Goal: Obtain resource: Download file/media

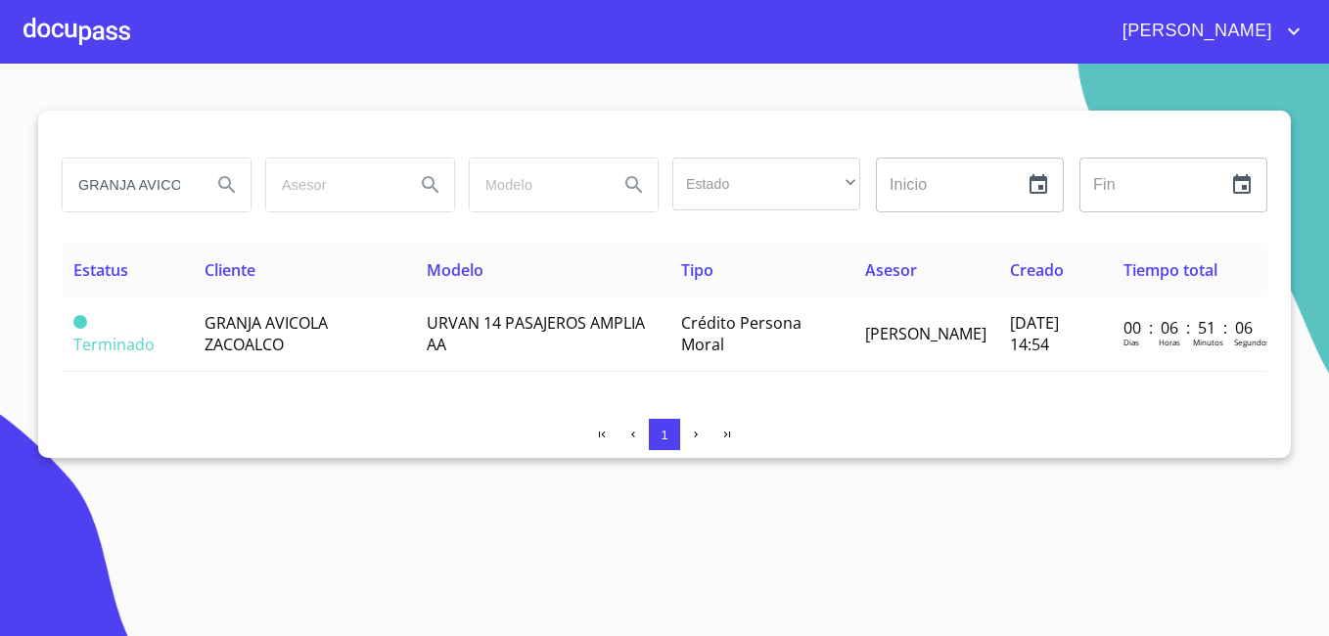
drag, startPoint x: 150, startPoint y: 178, endPoint x: 0, endPoint y: 175, distance: 149.8
click at [0, 173] on html "[PERSON_NAME] DE LA [PERSON_NAME] AVICOLA Estado ​ ​ Inicio ​ Fin ​ Estatus Cli…" at bounding box center [664, 318] width 1329 height 636
type input "A"
drag, startPoint x: 129, startPoint y: 185, endPoint x: -4, endPoint y: 150, distance: 137.7
click at [0, 150] on html "[PERSON_NAME] DE LA LUZ A Estado ​ ​ Inicio ​ Fin ​ Estatus Cliente Modelo Tipo…" at bounding box center [664, 318] width 1329 height 636
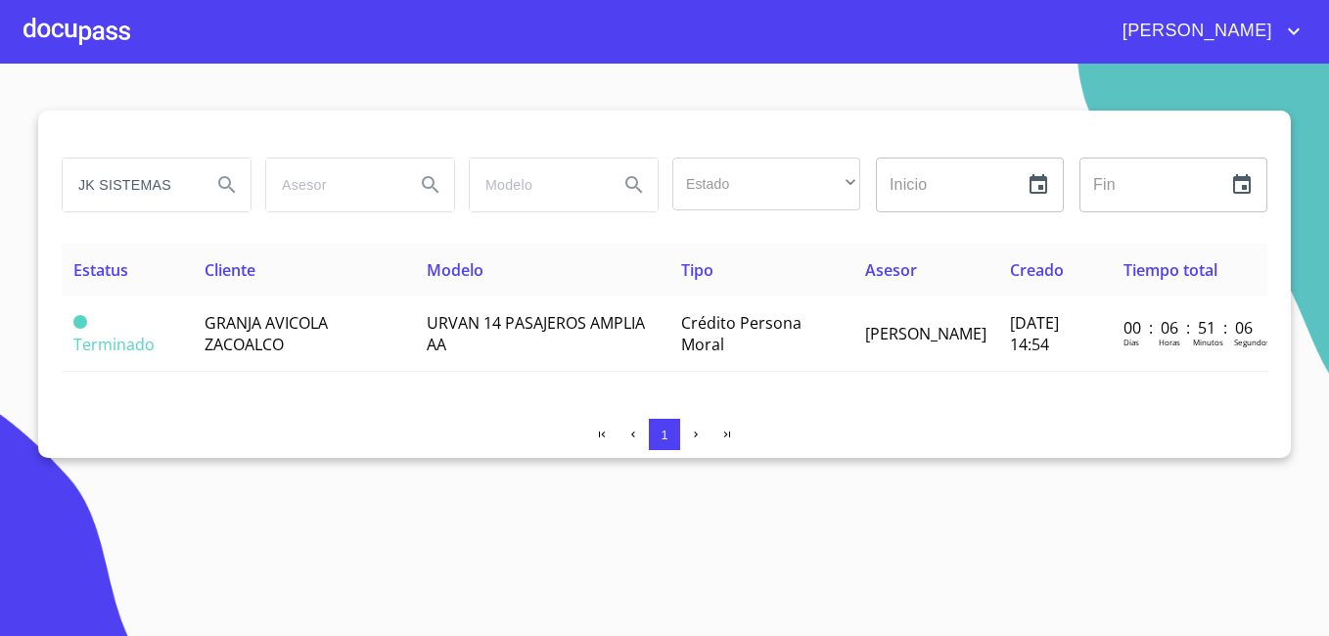
type input "JK SISTEMAS"
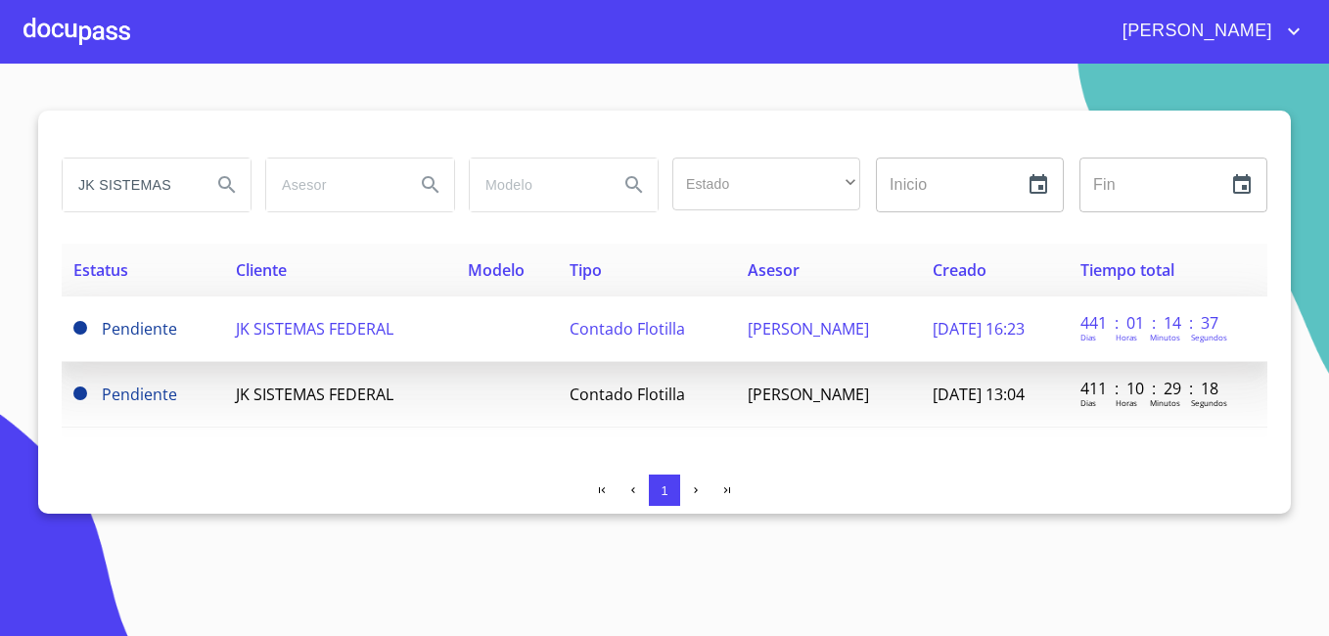
click at [295, 346] on td "JK SISTEMAS FEDERAL" at bounding box center [339, 330] width 231 height 66
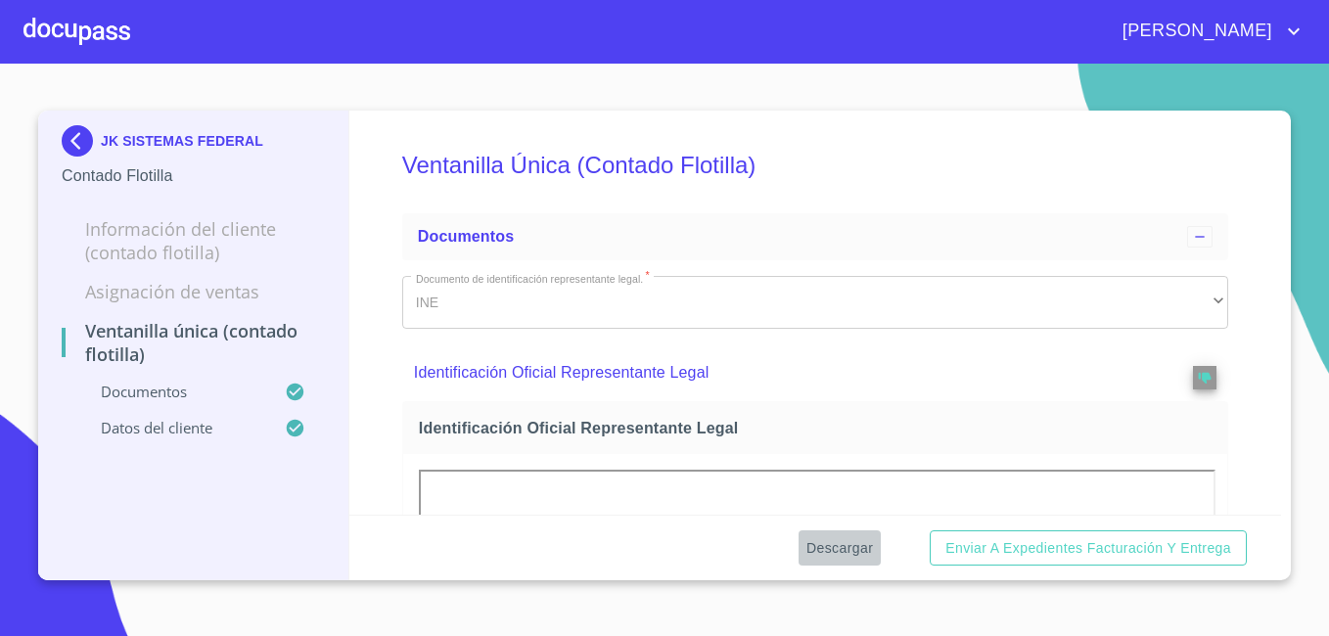
click at [843, 533] on button "Descargar" at bounding box center [840, 548] width 82 height 36
click at [78, 138] on img at bounding box center [81, 140] width 39 height 31
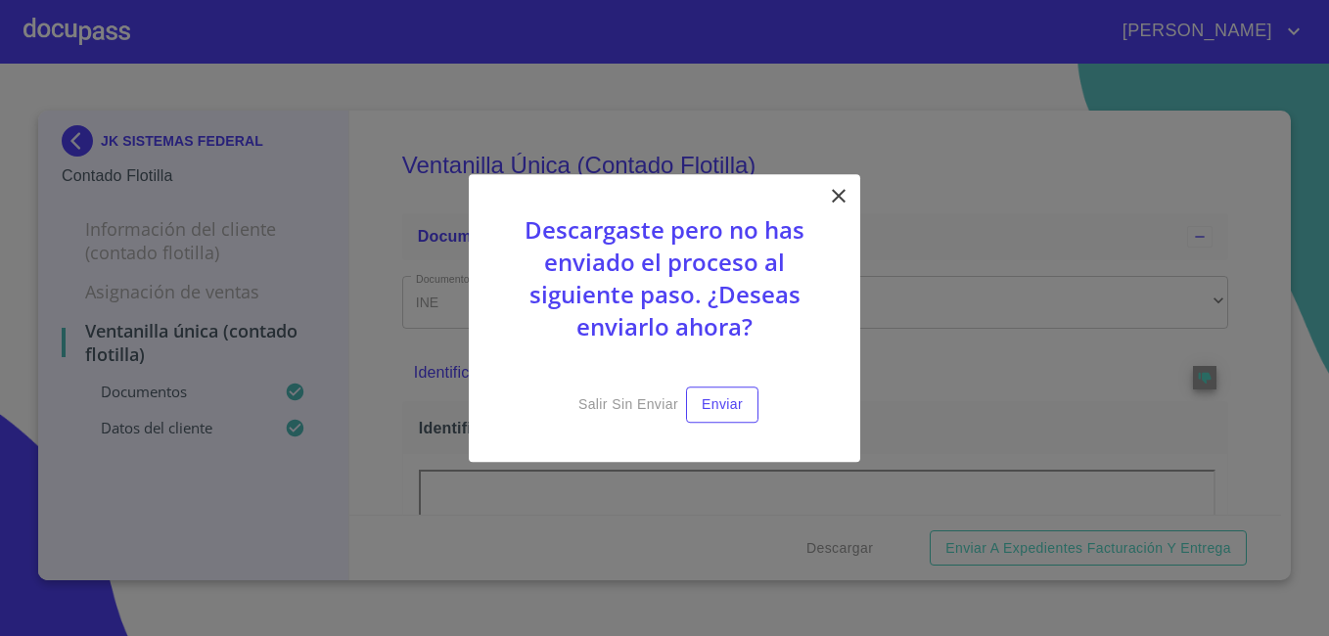
click at [843, 194] on icon at bounding box center [838, 195] width 23 height 23
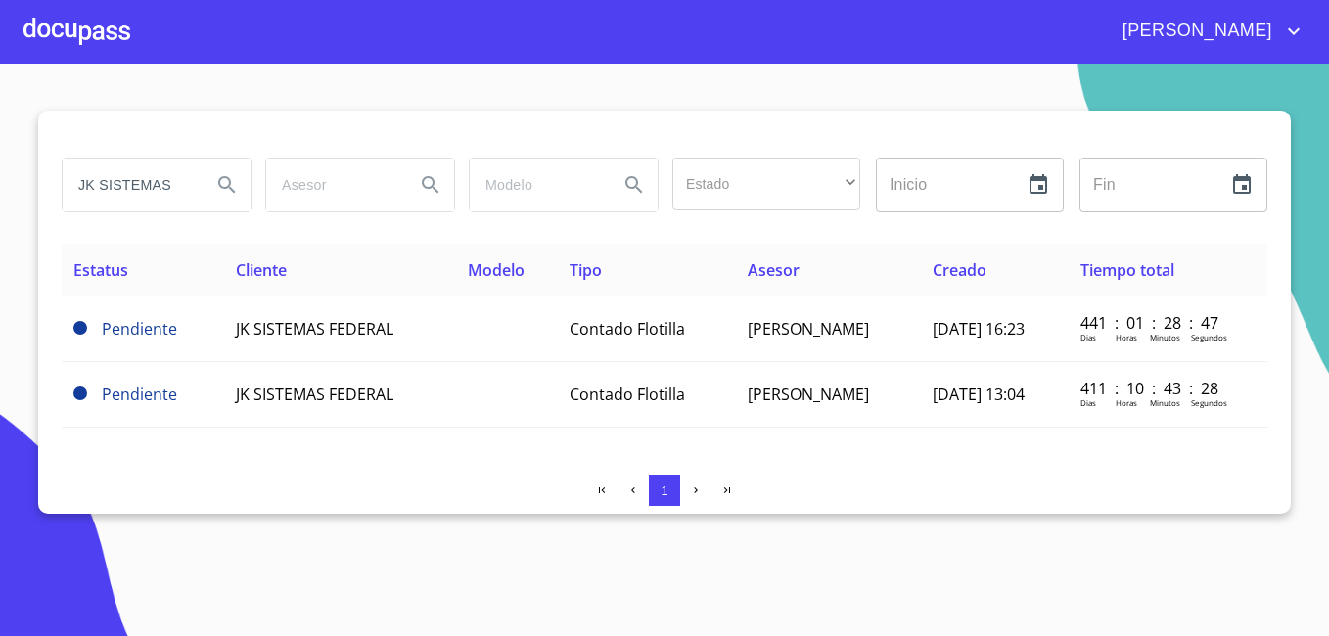
drag, startPoint x: 177, startPoint y: 190, endPoint x: -4, endPoint y: 162, distance: 183.1
click at [0, 162] on html "[PERSON_NAME] DE LA LUZ JK SISTEMAS Estado ​ ​ Inicio ​ Fin ​ Estatus Cliente M…" at bounding box center [664, 318] width 1329 height 636
type input "SOLUCIONES MODULARES"
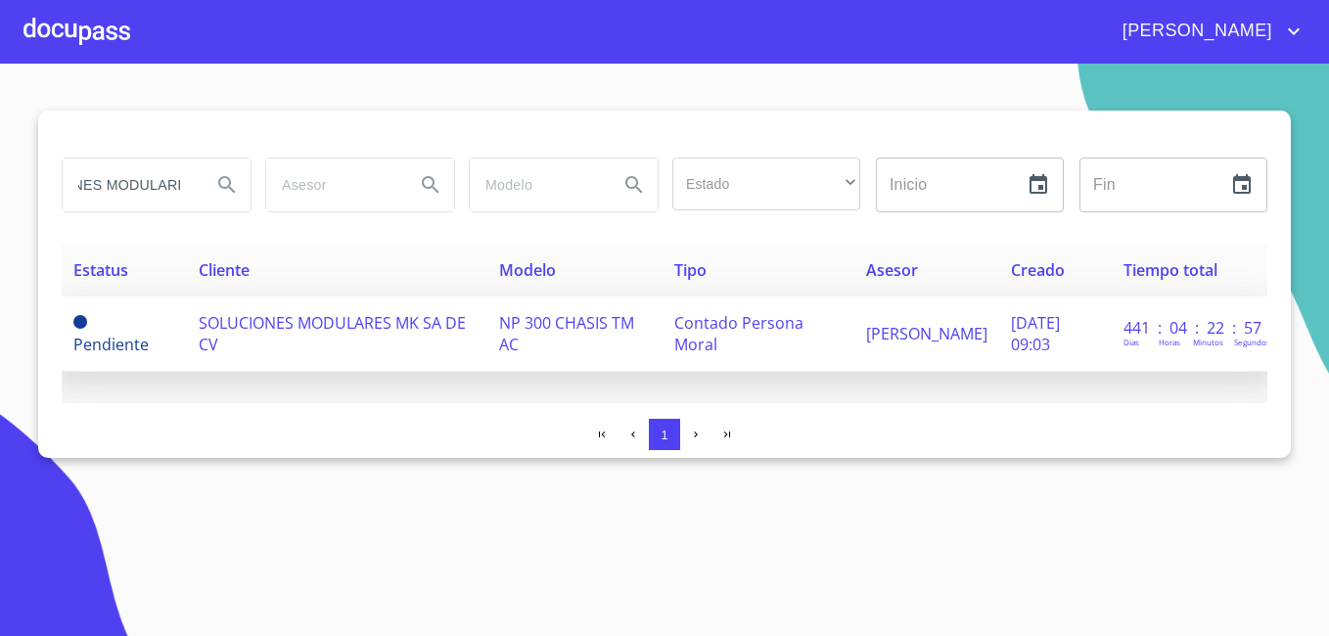
scroll to position [0, 0]
click at [300, 316] on span "SOLUCIONES MODULARES MK SA DE CV" at bounding box center [332, 333] width 267 height 43
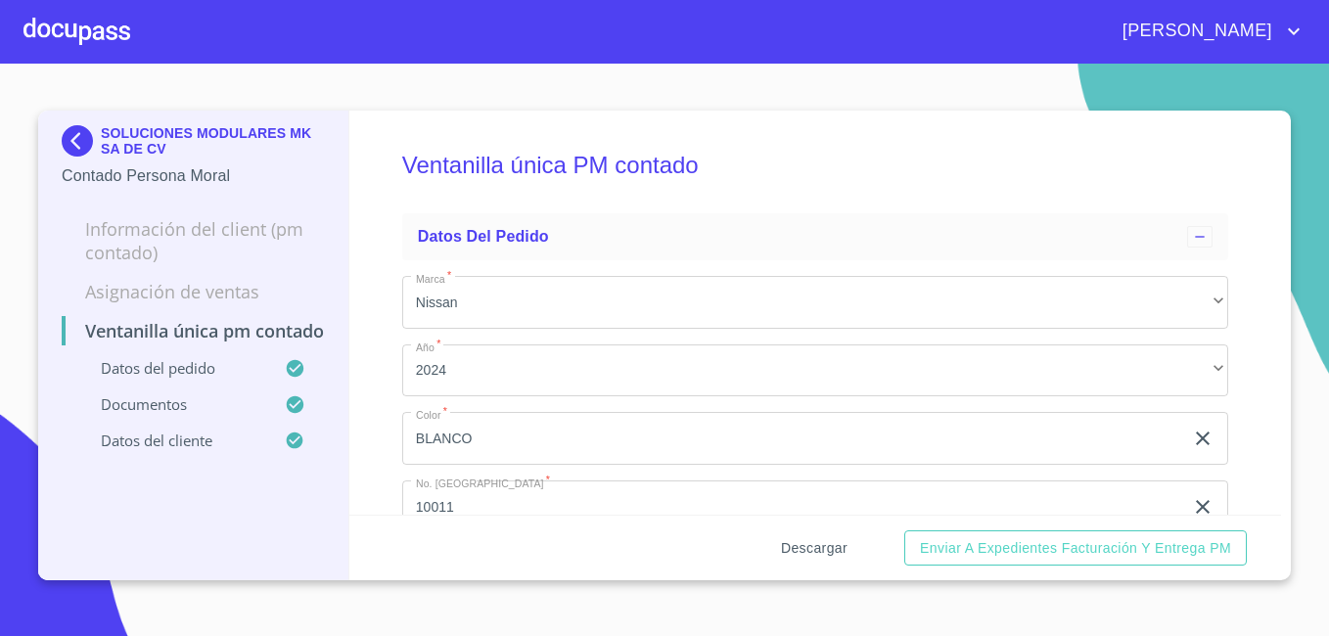
click at [824, 546] on span "Descargar" at bounding box center [814, 548] width 67 height 24
click at [64, 141] on img at bounding box center [81, 140] width 39 height 31
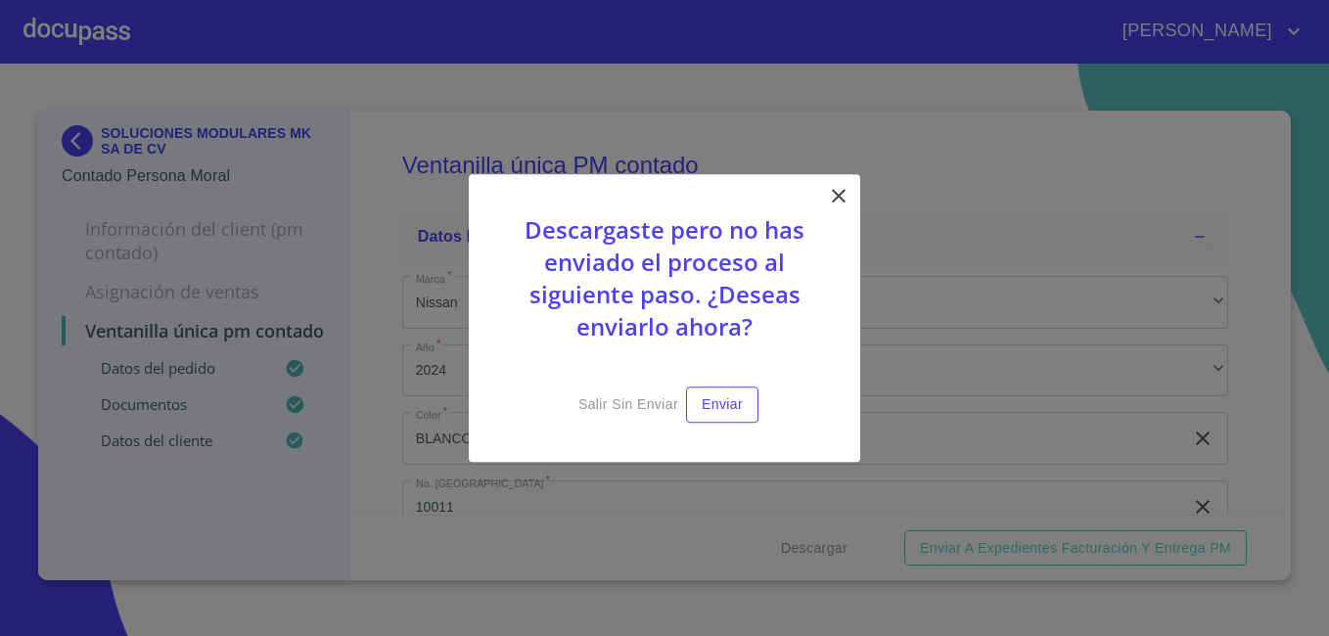
click at [840, 193] on icon at bounding box center [838, 195] width 23 height 23
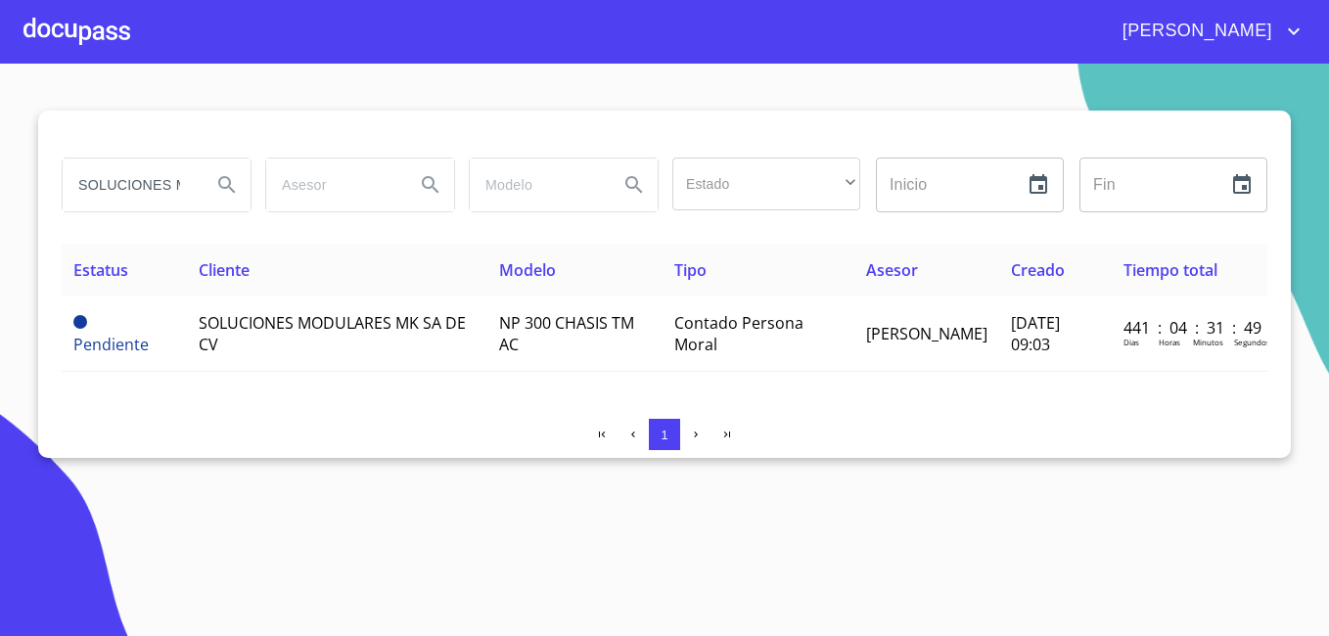
drag, startPoint x: 180, startPoint y: 188, endPoint x: -4, endPoint y: 178, distance: 184.3
click at [0, 178] on html "[PERSON_NAME] DE LA LUZ SOLUCIONES MODULARES Estado ​ ​ Inicio ​ Fin ​ Estatus …" at bounding box center [664, 318] width 1329 height 636
drag, startPoint x: 185, startPoint y: 176, endPoint x: -4, endPoint y: 183, distance: 189.0
click at [0, 183] on html "[PERSON_NAME] DE LA LUZ ODULARES Estado ​ ​ Inicio ​ Fin ​ Estatus Cliente Mode…" at bounding box center [664, 318] width 1329 height 636
type input "DE LOS ALTOS"
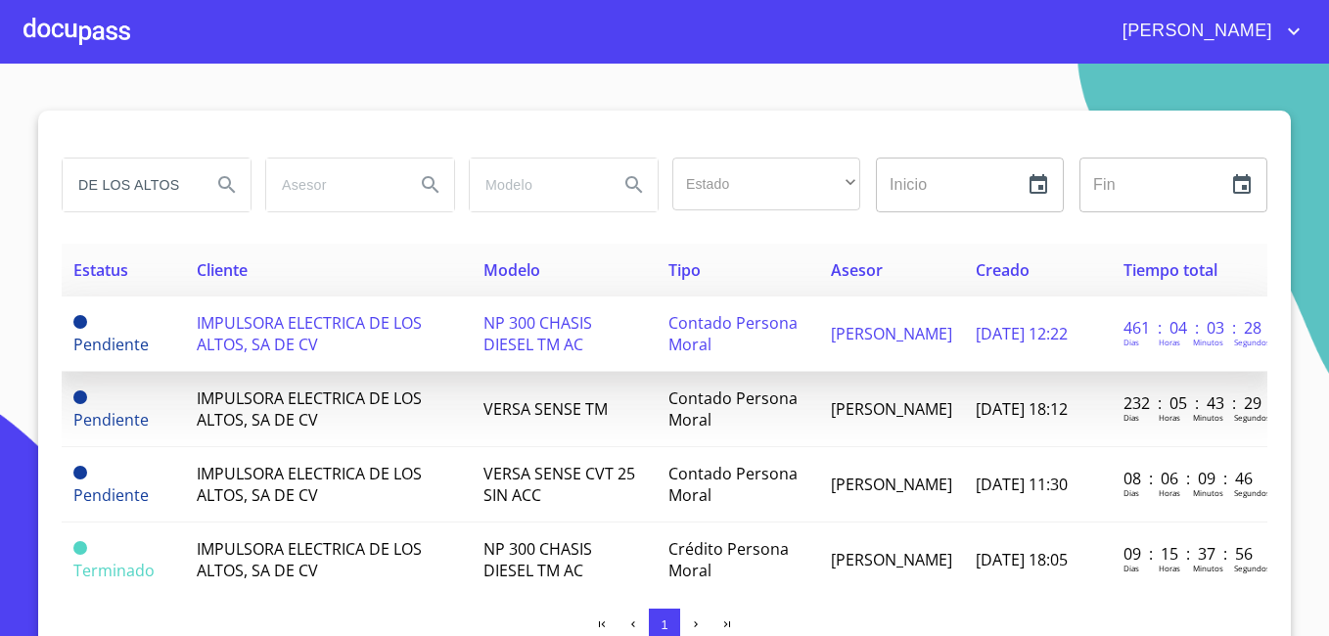
click at [275, 333] on span "IMPULSORA ELECTRICA DE LOS ALTOS, SA DE CV" at bounding box center [309, 333] width 225 height 43
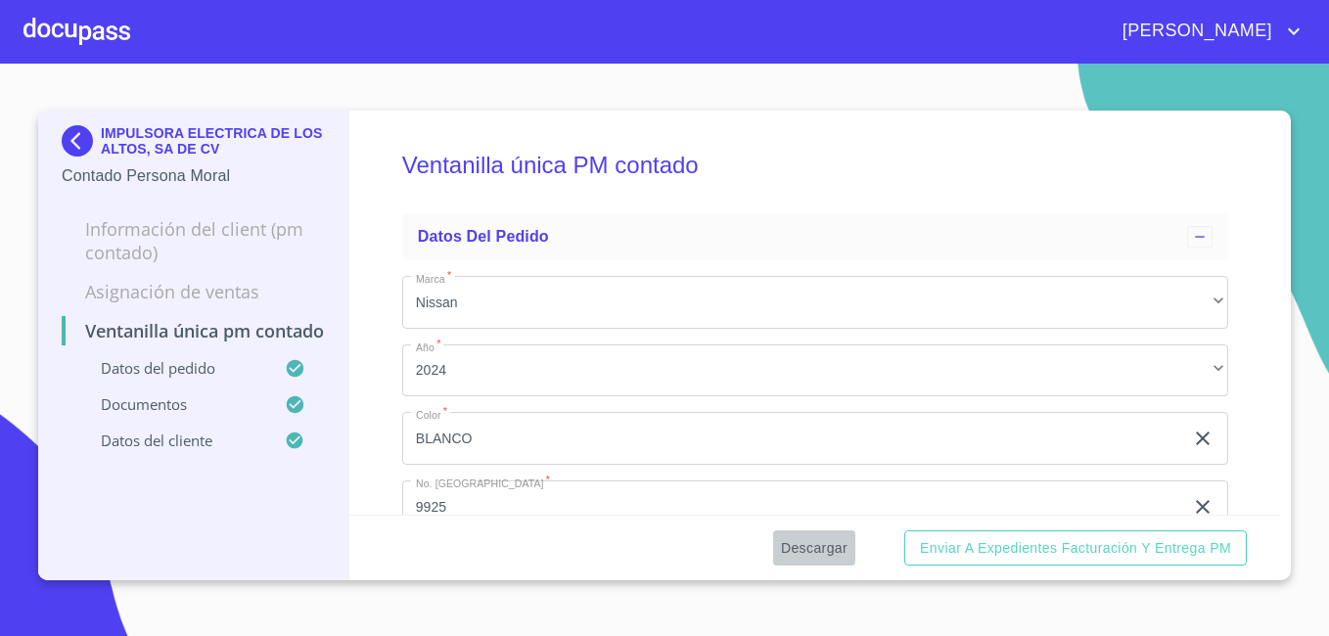
click at [821, 552] on span "Descargar" at bounding box center [814, 548] width 67 height 24
click at [760, 612] on section "IMPULSORA ELECTRICA DE LOS ALTOS, SA DE CV Contado Persona Moral Información de…" at bounding box center [664, 350] width 1329 height 573
click at [74, 141] on img at bounding box center [81, 140] width 39 height 31
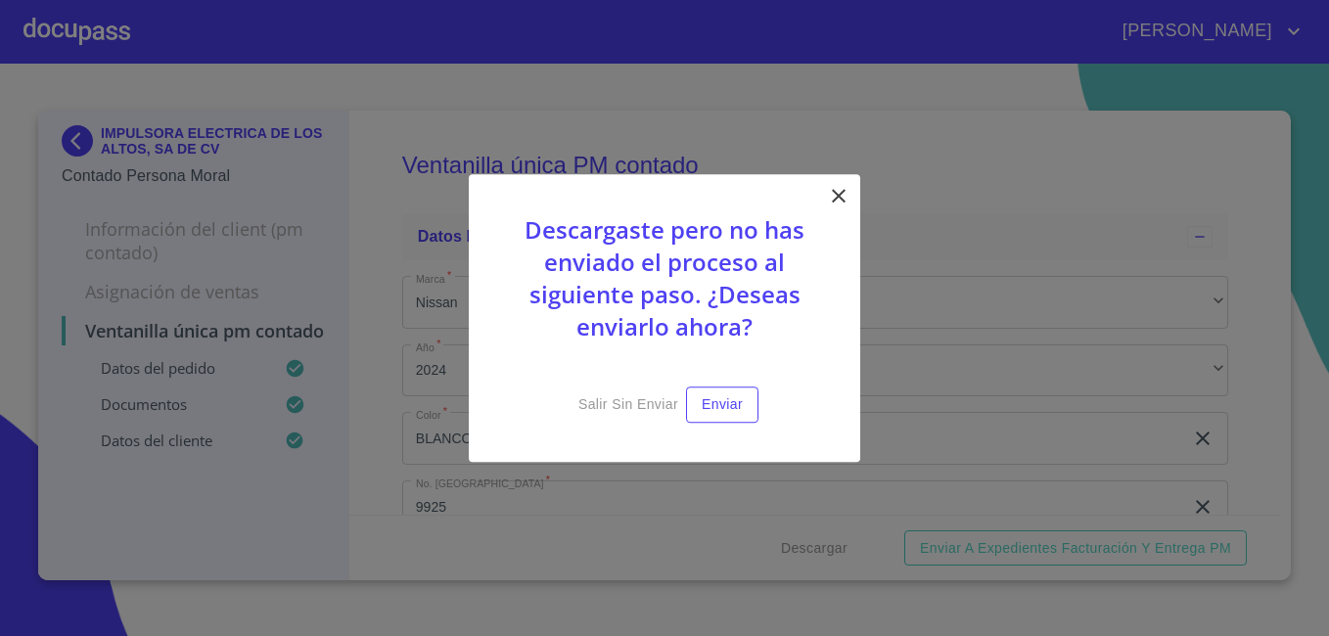
click at [840, 197] on icon at bounding box center [839, 196] width 14 height 14
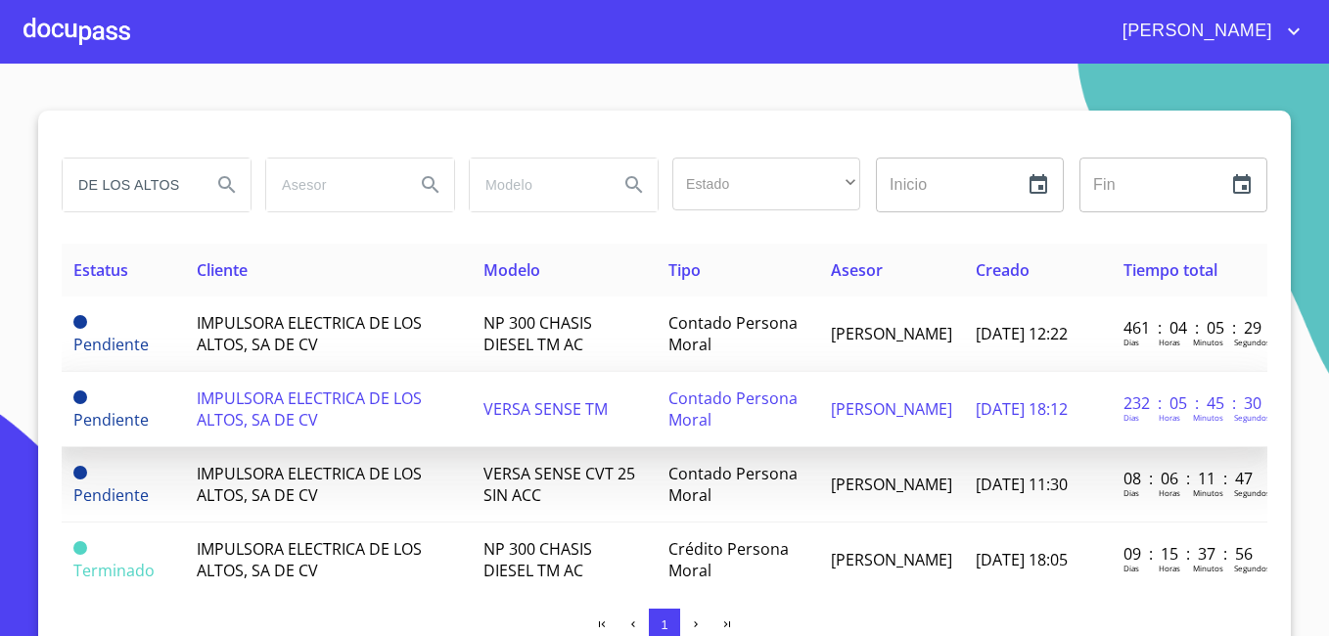
click at [241, 423] on span "IMPULSORA ELECTRICA DE LOS ALTOS, SA DE CV" at bounding box center [309, 409] width 225 height 43
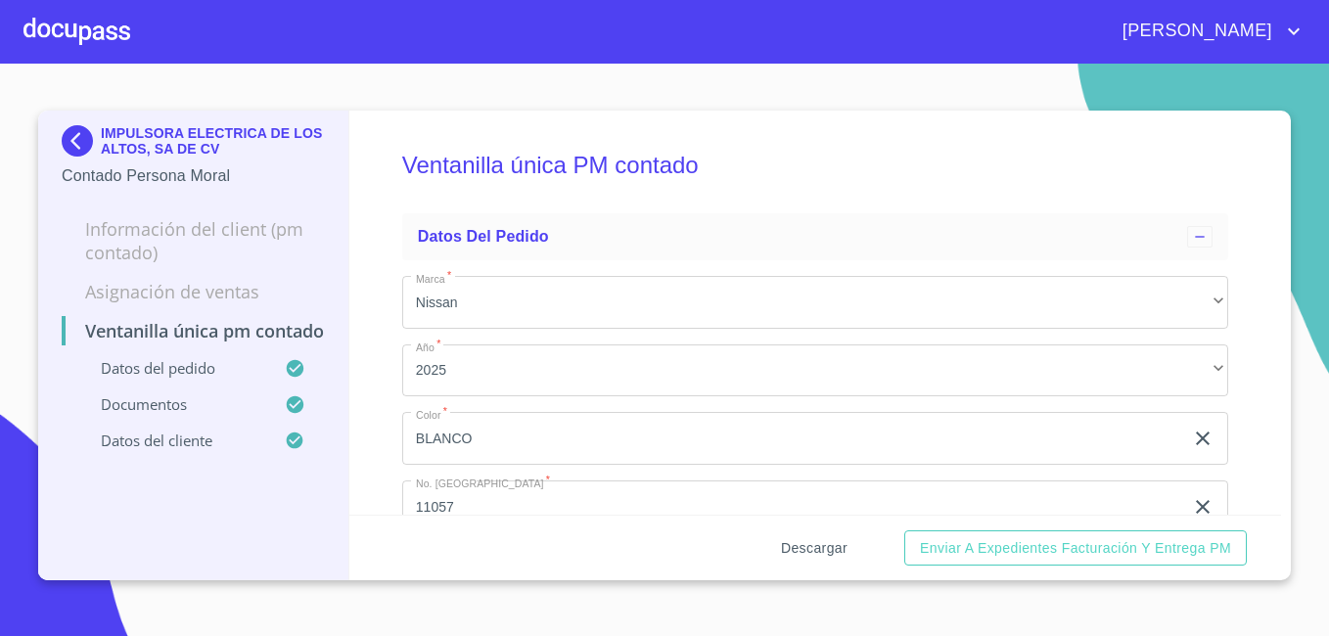
click at [817, 551] on span "Descargar" at bounding box center [814, 548] width 67 height 24
click at [69, 131] on img at bounding box center [81, 140] width 39 height 31
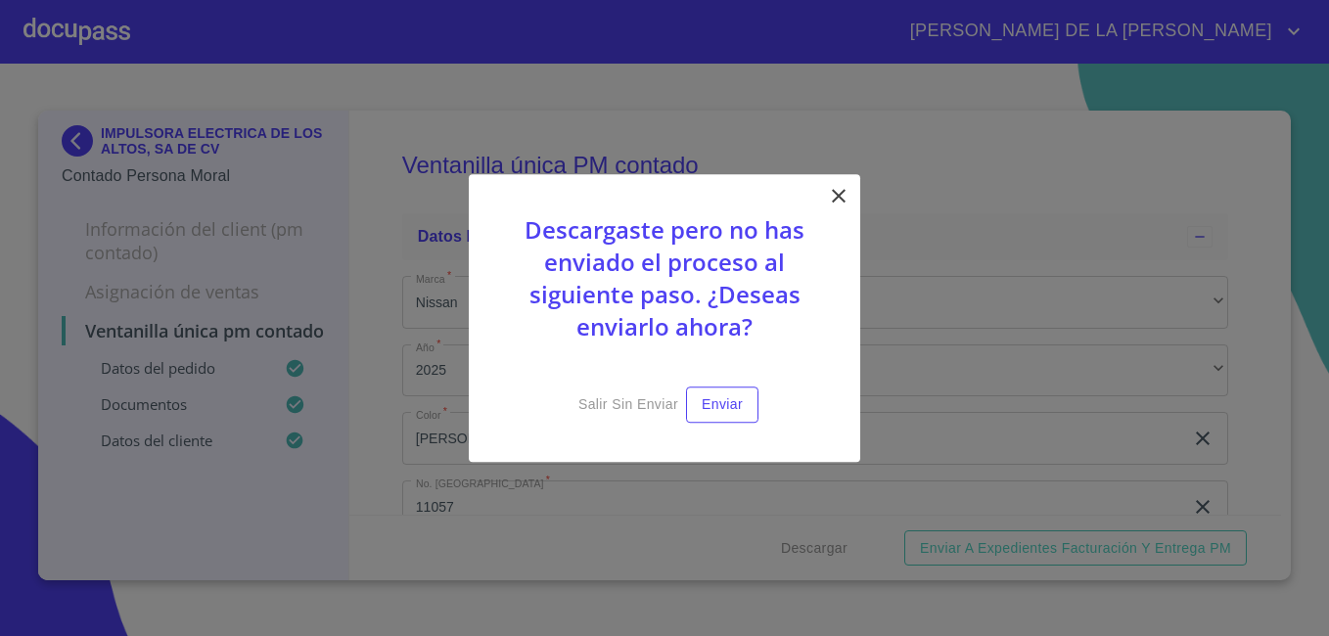
click at [848, 201] on icon at bounding box center [838, 195] width 23 height 23
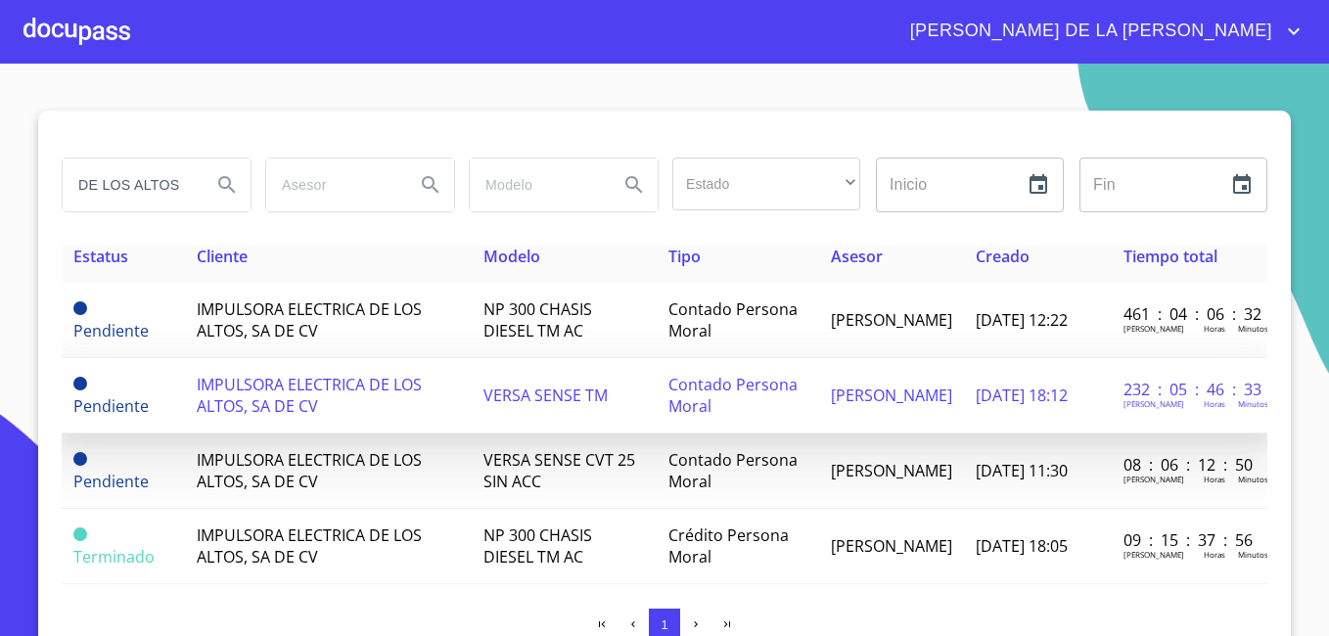
scroll to position [6, 0]
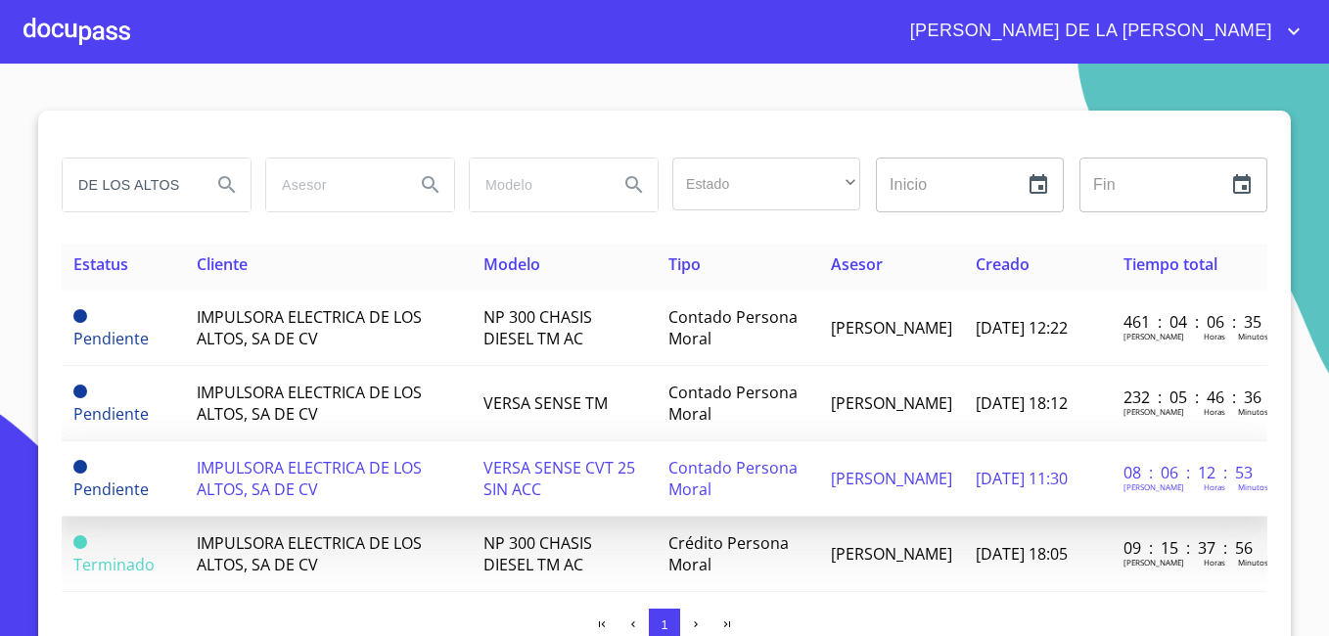
click at [280, 486] on span "IMPULSORA ELECTRICA DE LOS ALTOS, SA DE CV" at bounding box center [309, 478] width 225 height 43
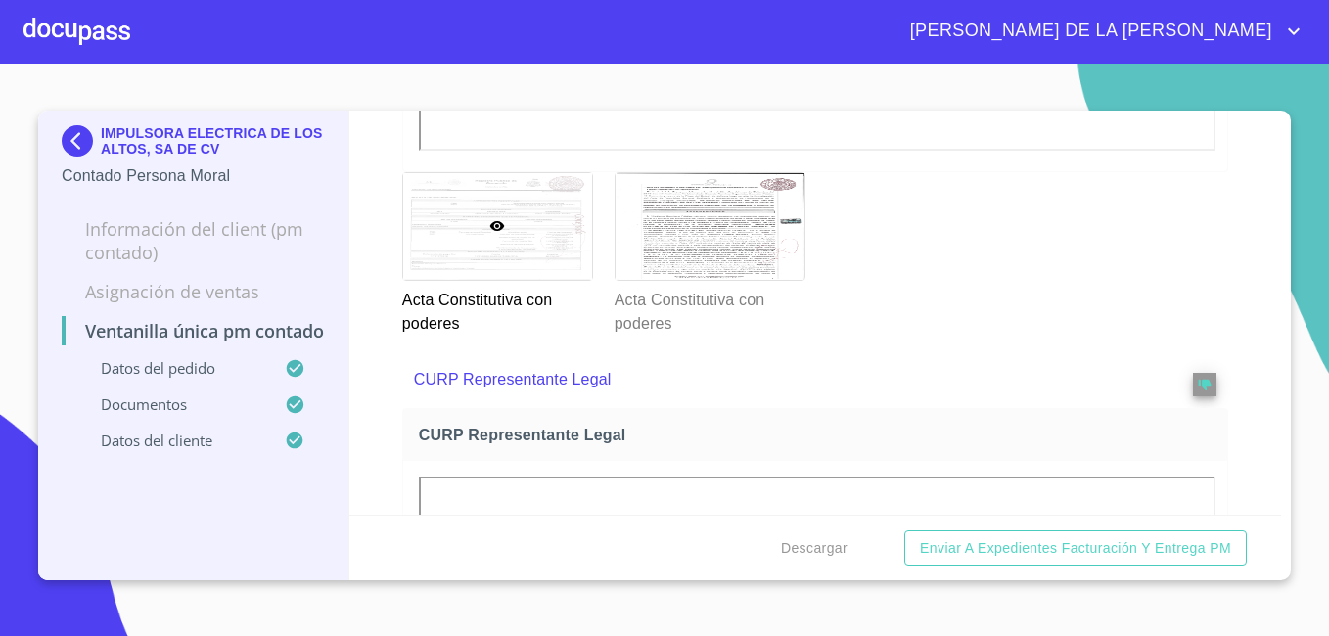
scroll to position [3817, 0]
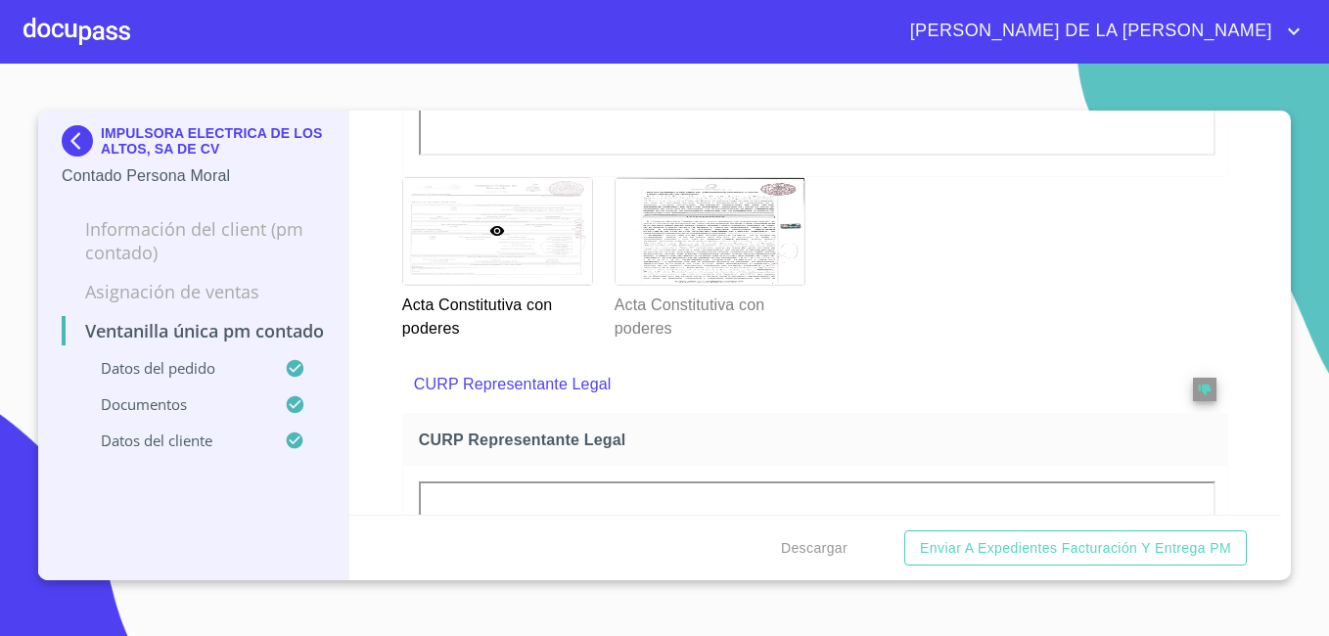
click at [76, 136] on img at bounding box center [81, 140] width 39 height 31
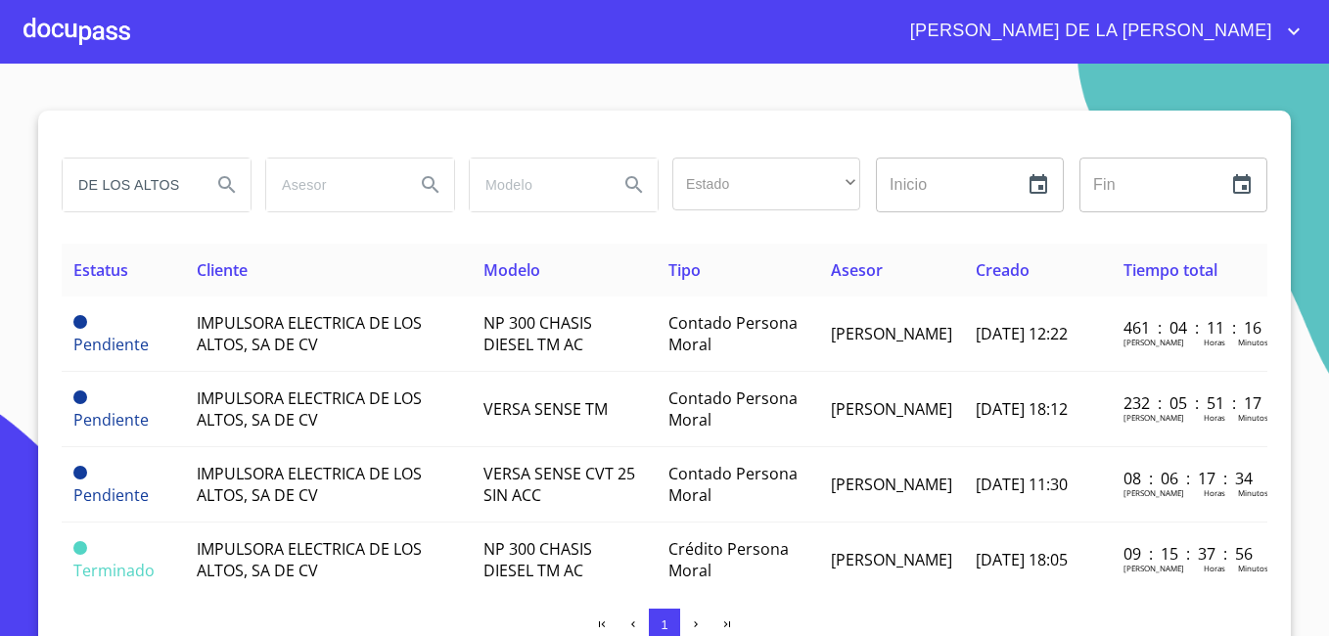
drag, startPoint x: 186, startPoint y: 186, endPoint x: -4, endPoint y: 184, distance: 189.9
click at [0, 184] on html "MARÍA DE LA LUZ DE LOS ALTOS Estado ​ ​ Inicio ​ Fin ​ Estatus Cliente Modelo T…" at bounding box center [664, 318] width 1329 height 636
type input "SUPERMEX"
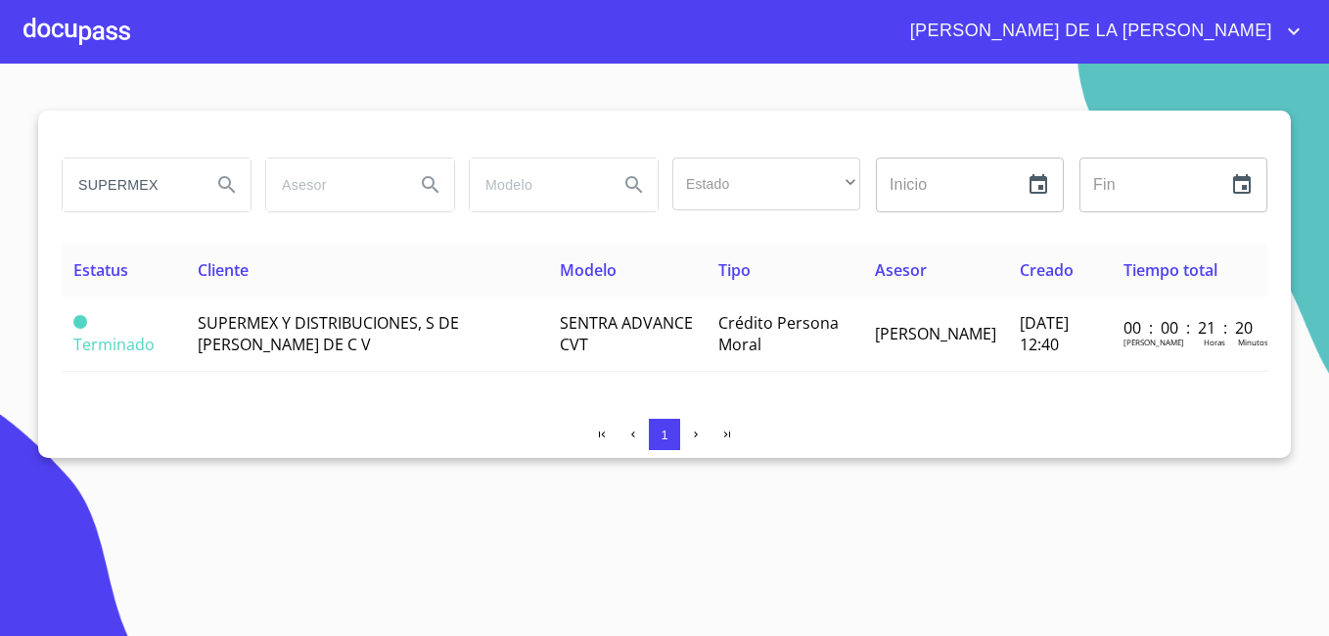
click at [268, 319] on span "SUPERMEX Y DISTRIBUCIONES, S DE R L DE C V" at bounding box center [328, 333] width 261 height 43
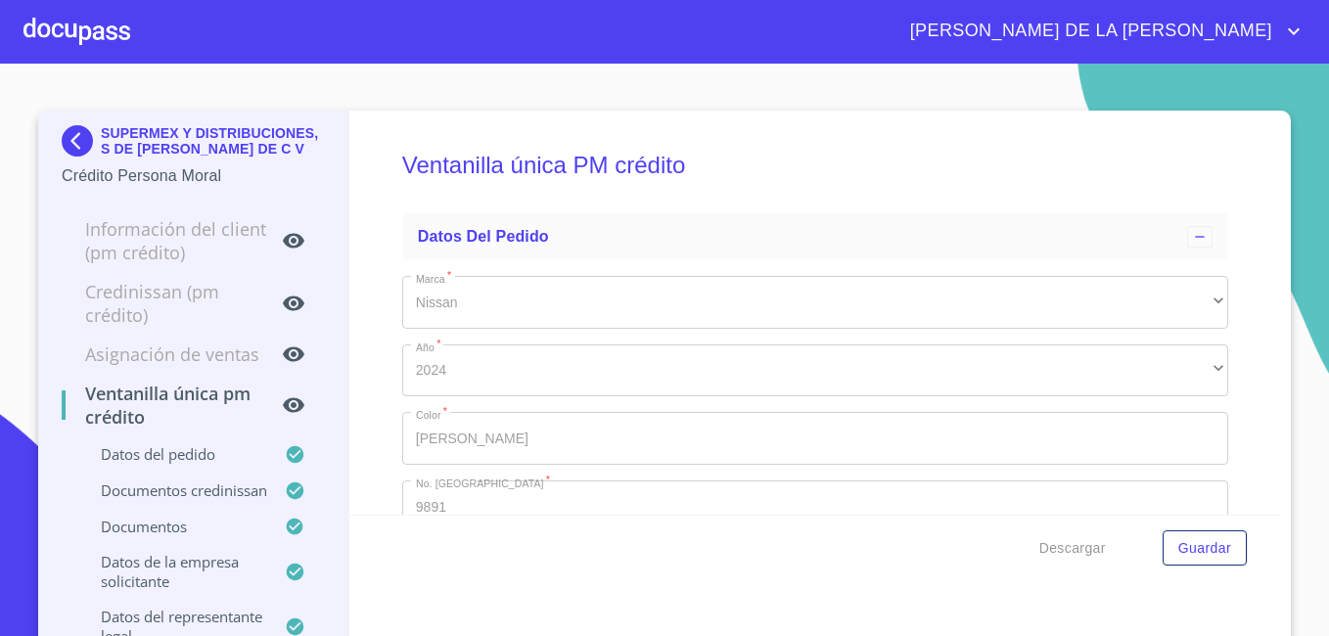
type input "15 de jun. de 1992"
click at [76, 131] on img at bounding box center [81, 140] width 39 height 31
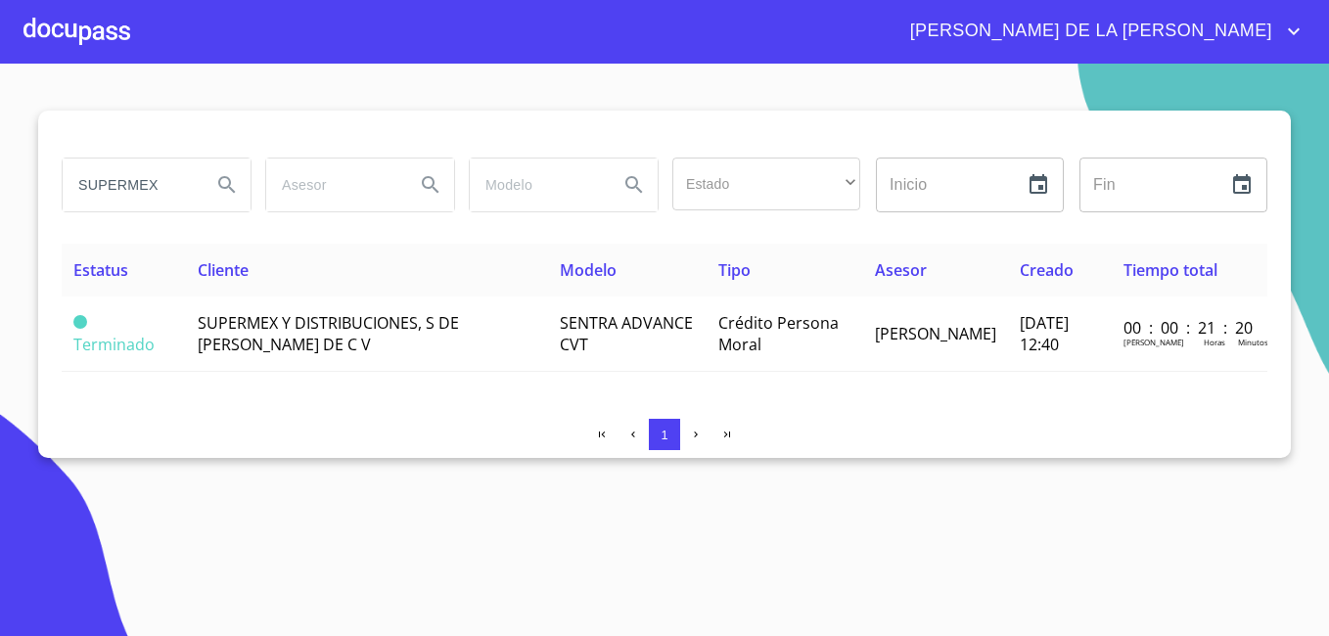
drag, startPoint x: 164, startPoint y: 186, endPoint x: 0, endPoint y: 169, distance: 165.3
click at [0, 179] on html "MARÍA DE LA LUZ SUPERMEX Estado ​ ​ Inicio ​ Fin ​ Estatus Cliente Modelo Tipo …" at bounding box center [664, 318] width 1329 height 636
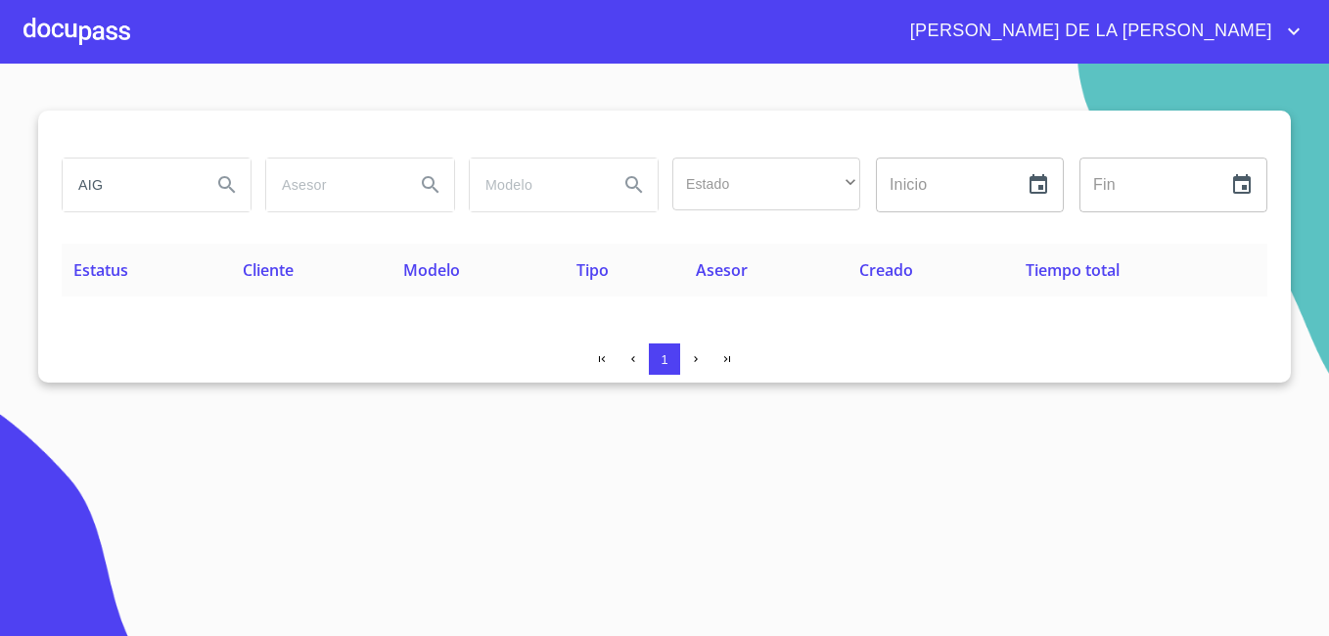
drag, startPoint x: 135, startPoint y: 182, endPoint x: 0, endPoint y: 193, distance: 135.5
click at [0, 193] on html "MARÍA DE LA LUZ AIG Estado ​ ​ Inicio ​ Fin ​ Estatus Cliente Modelo Tipo Aseso…" at bounding box center [664, 318] width 1329 height 636
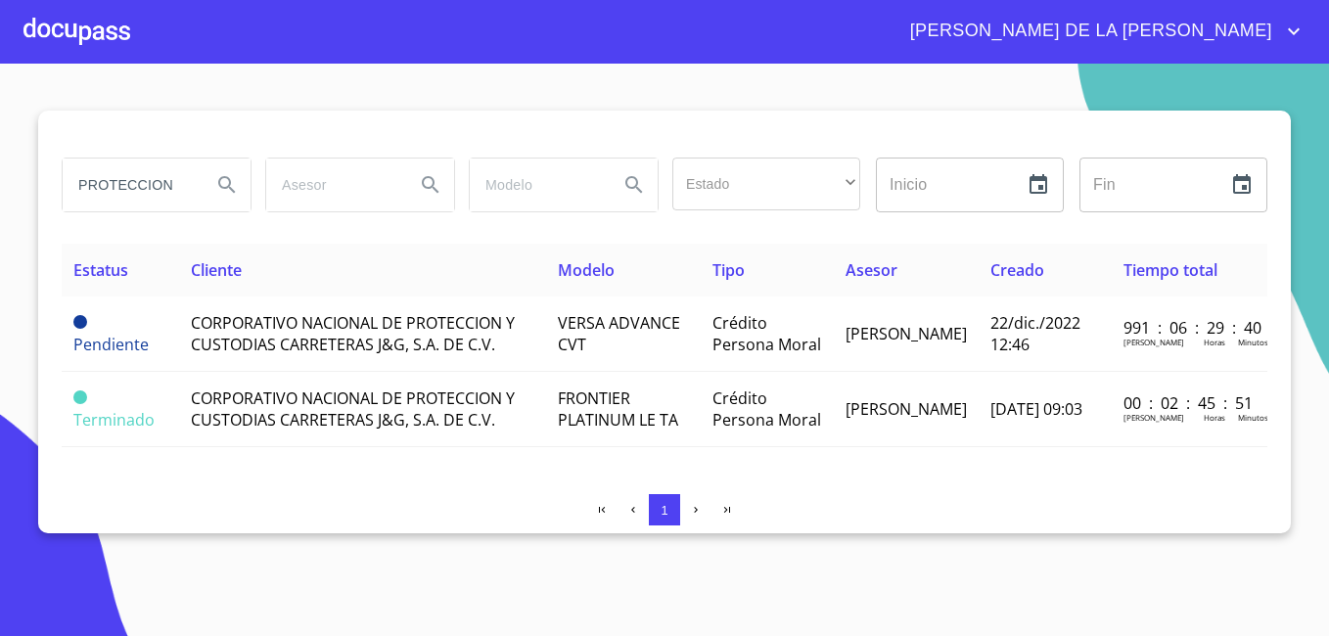
drag, startPoint x: 193, startPoint y: 193, endPoint x: -4, endPoint y: 150, distance: 201.4
click at [0, 150] on html "MARÍA DE LA LUZ PROTECCION Estado ​ ​ Inicio ​ Fin ​ Estatus Cliente Modelo Tip…" at bounding box center [664, 318] width 1329 height 636
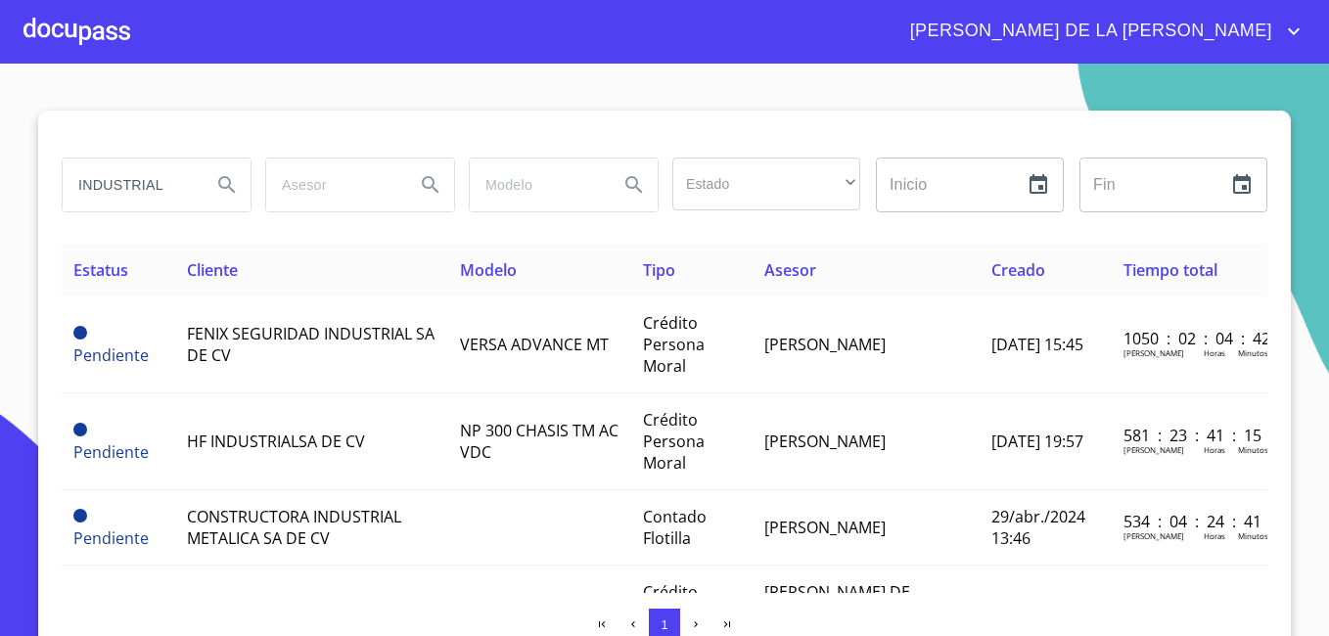
drag, startPoint x: 145, startPoint y: 174, endPoint x: -4, endPoint y: 170, distance: 148.8
click at [0, 170] on html "MARÍA DE LA LUZ INDUSTRIAL Estado ​ ​ Inicio ​ Fin ​ Estatus Cliente Modelo Tip…" at bounding box center [664, 318] width 1329 height 636
type input "SUPERMEX"
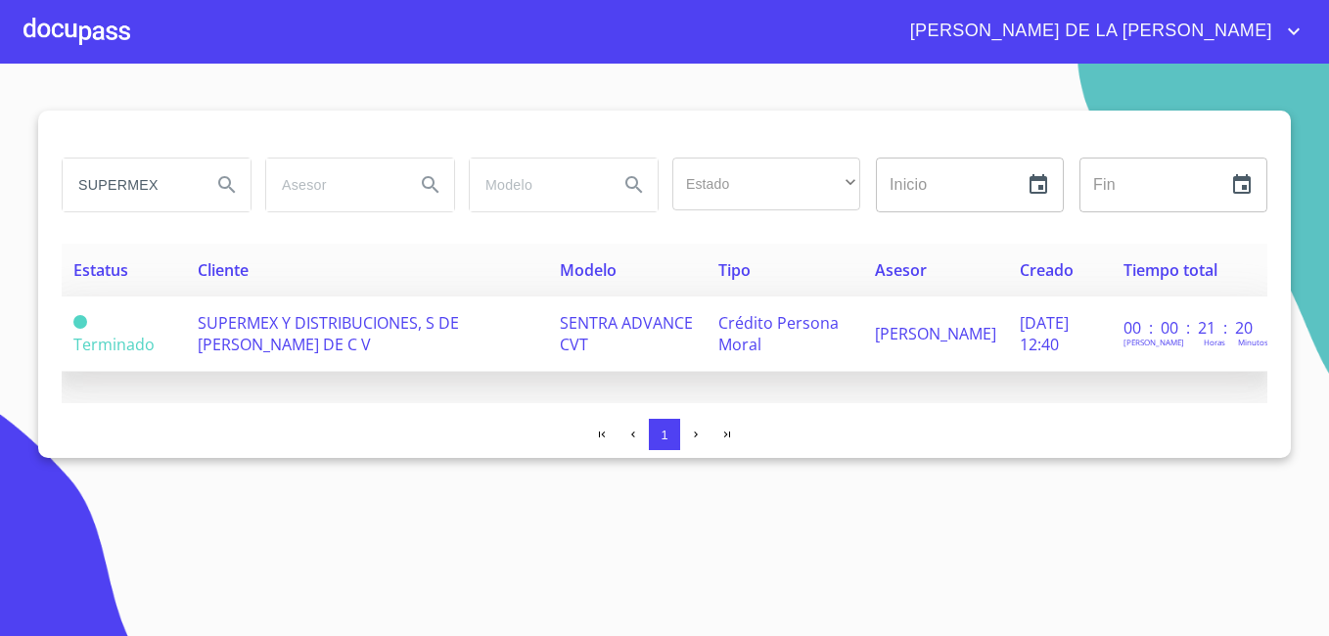
click at [294, 316] on span "SUPERMEX Y DISTRIBUCIONES, S DE R L DE C V" at bounding box center [328, 333] width 261 height 43
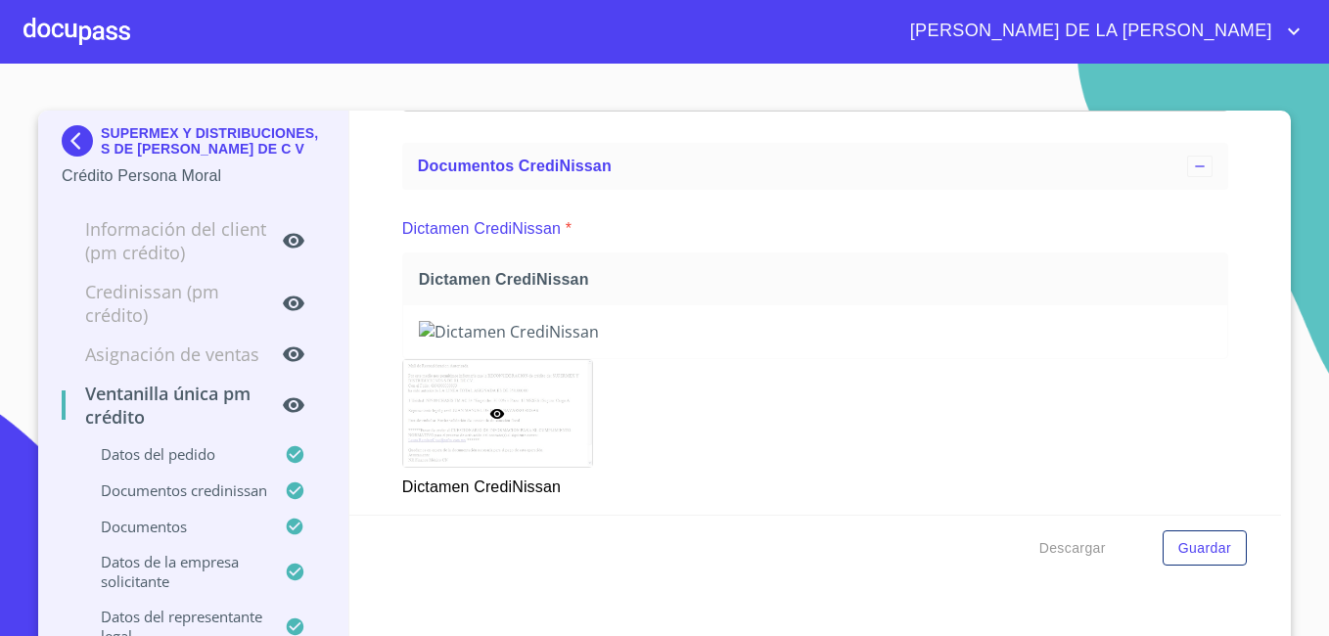
scroll to position [783, 0]
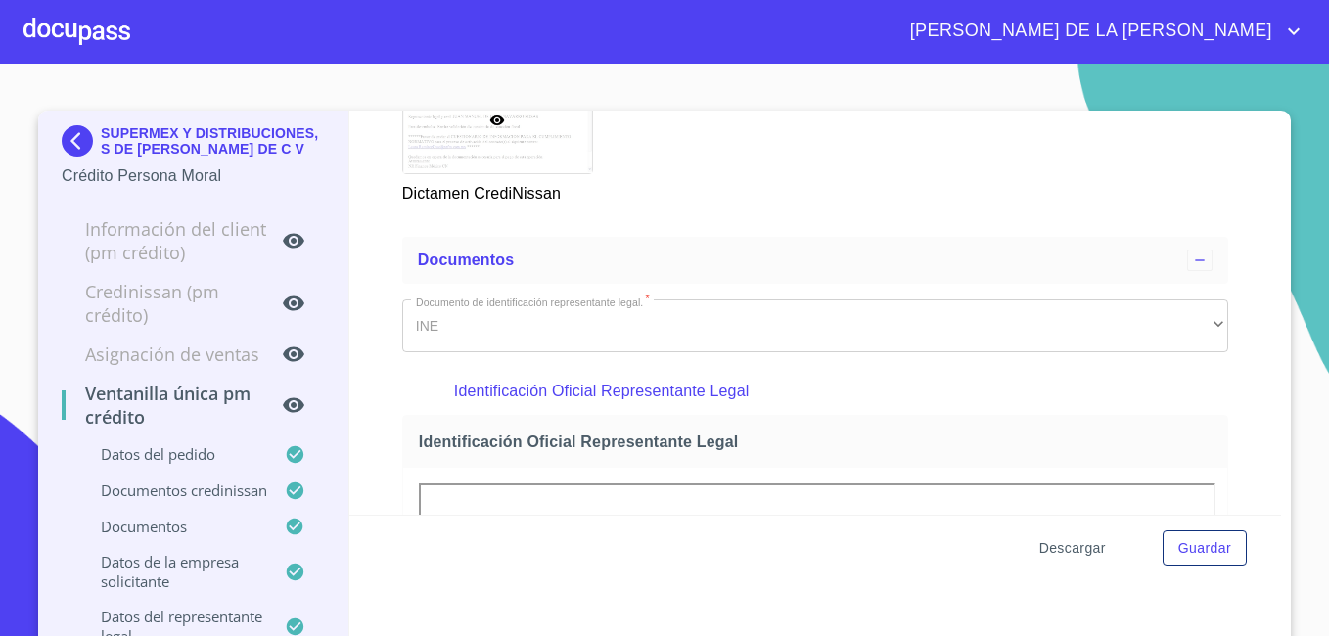
click at [1054, 546] on span "Descargar" at bounding box center [1072, 548] width 67 height 24
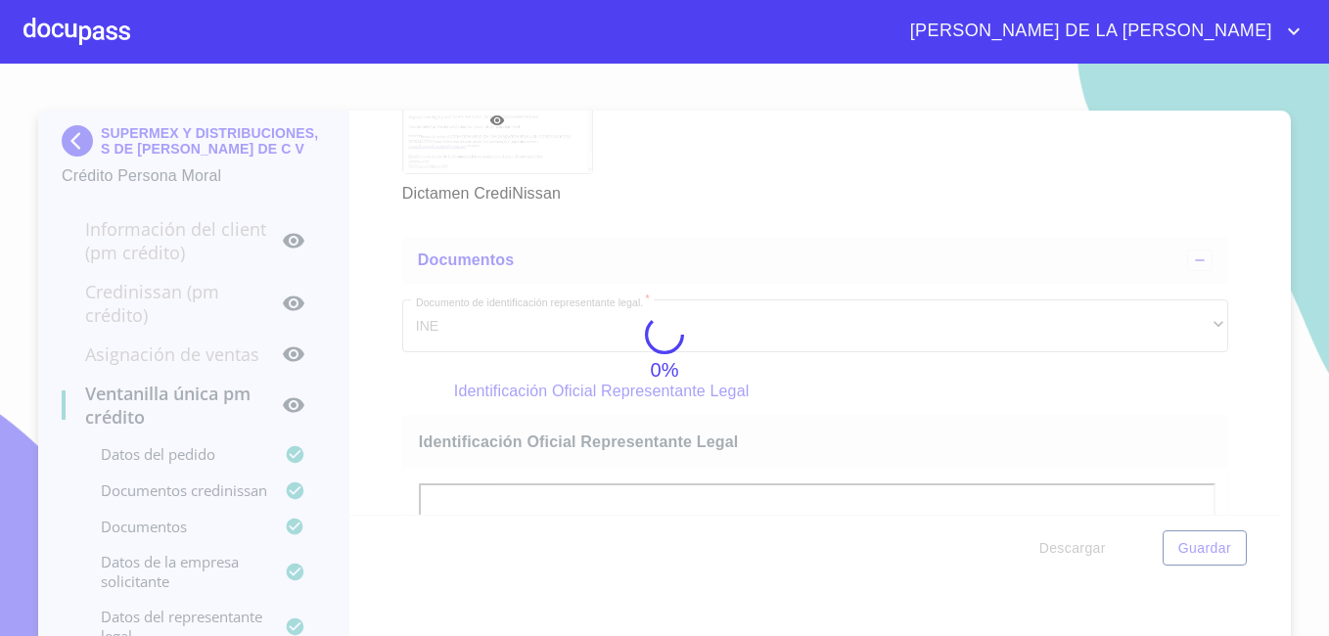
scroll to position [0, 0]
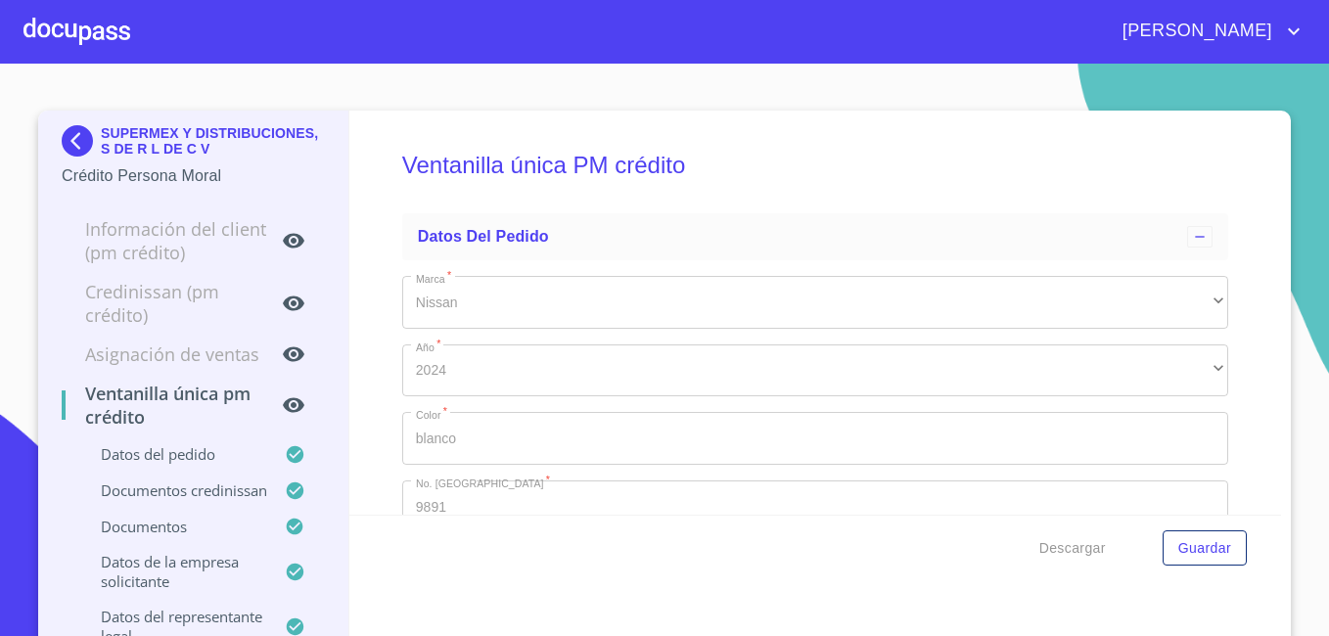
scroll to position [783, 0]
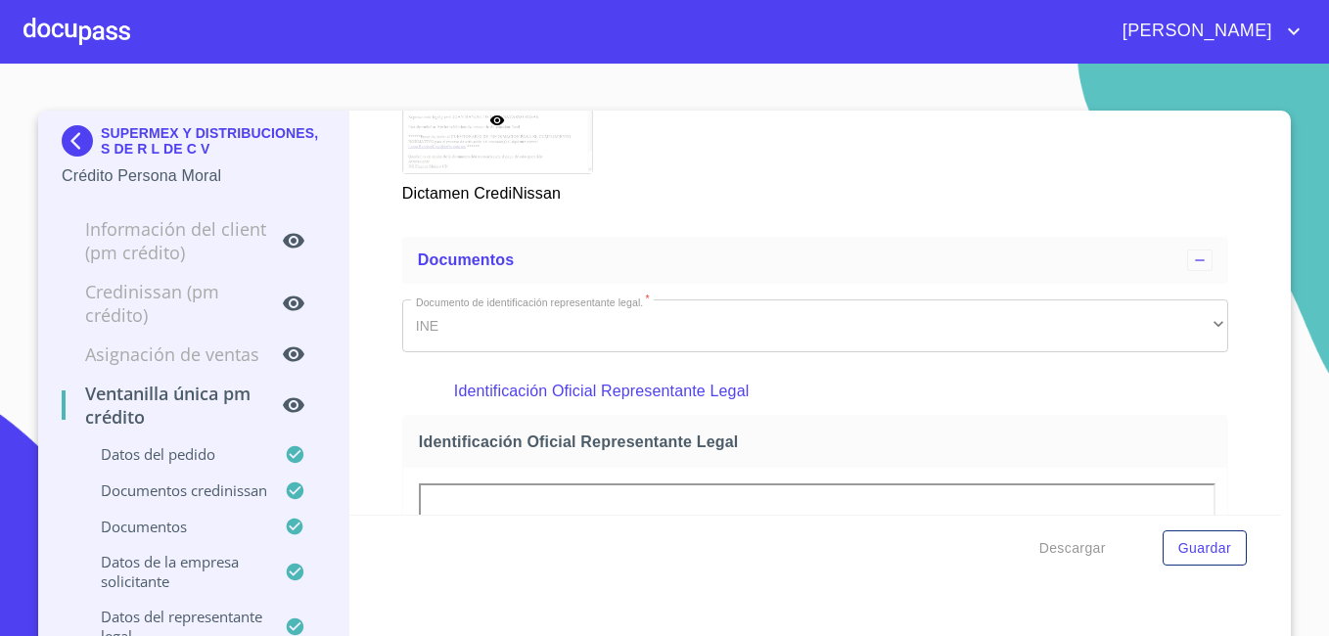
click at [64, 136] on img at bounding box center [81, 140] width 39 height 31
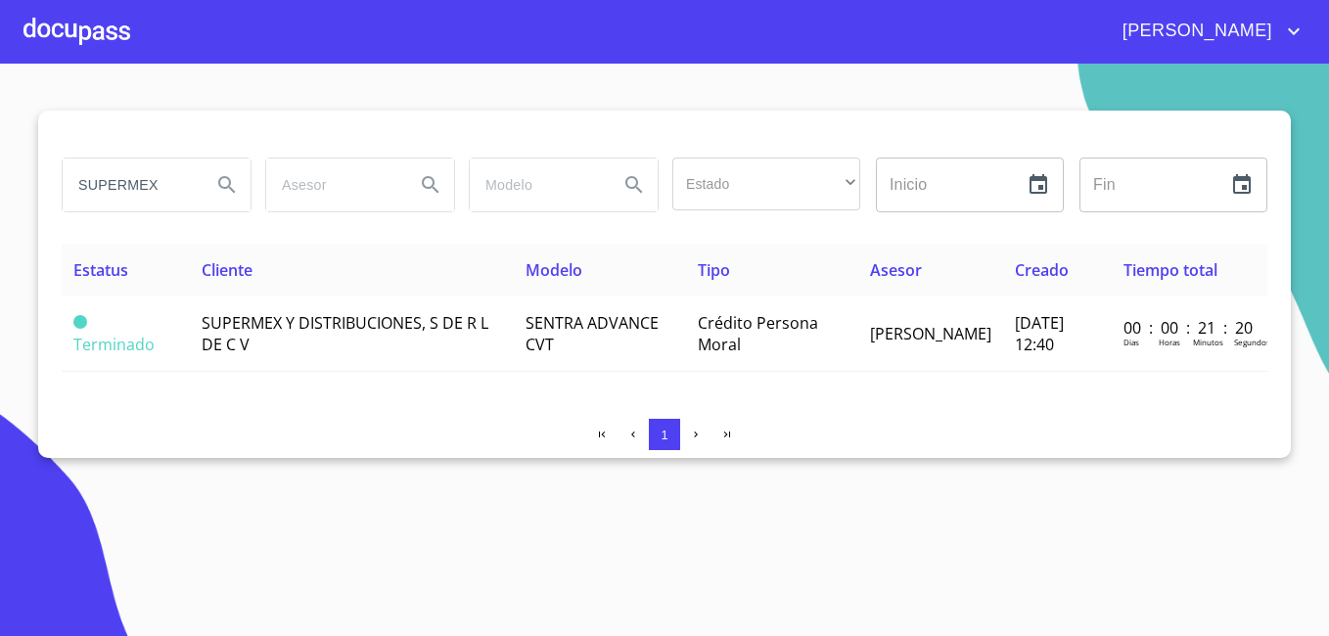
drag, startPoint x: 170, startPoint y: 183, endPoint x: 0, endPoint y: 130, distance: 178.3
click at [0, 130] on html "MARÍA DE LA LUZ SUPERMEX Estado ​ ​ Inicio ​ Fin ​ Estatus Cliente Modelo Tipo …" at bounding box center [664, 318] width 1329 height 636
type input "LUMINICAGDL"
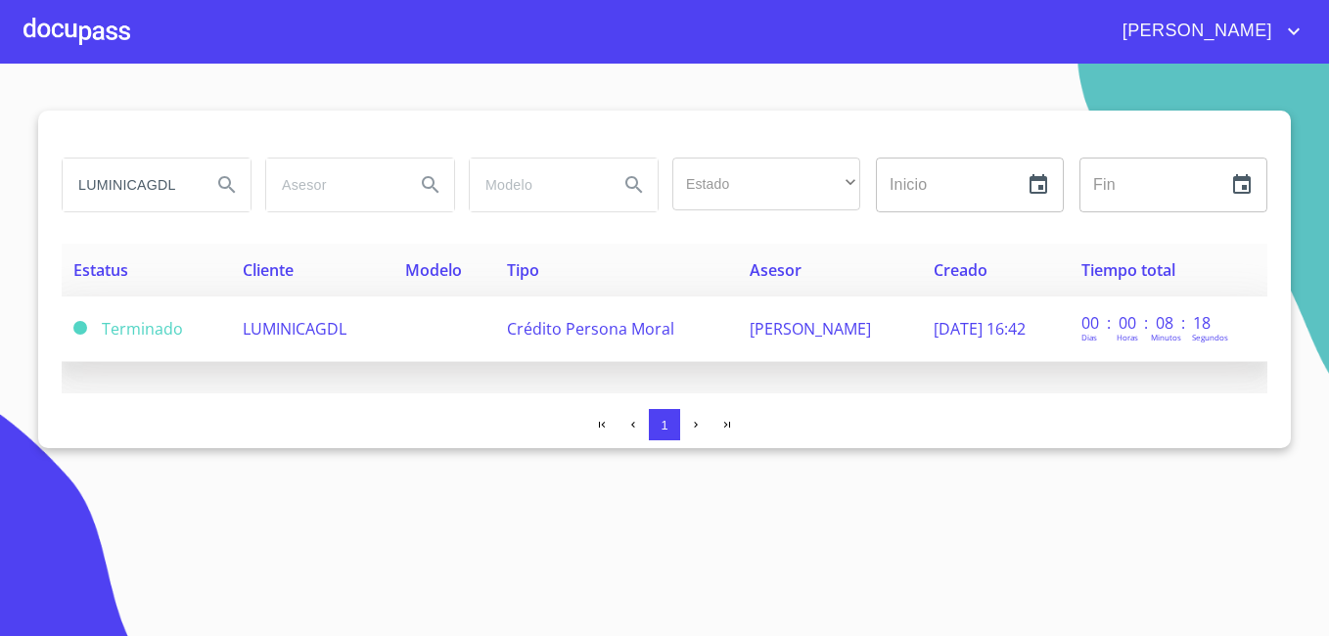
click at [280, 324] on span "LUMINICAGDL" at bounding box center [295, 329] width 104 height 22
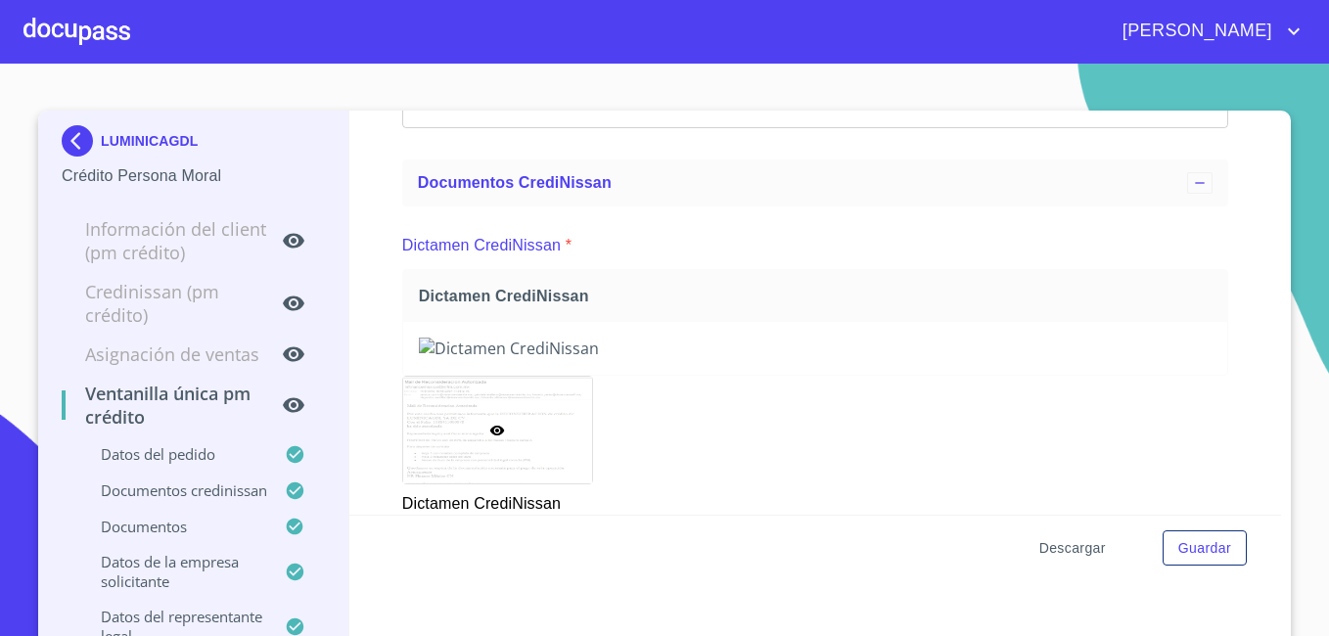
scroll to position [489, 0]
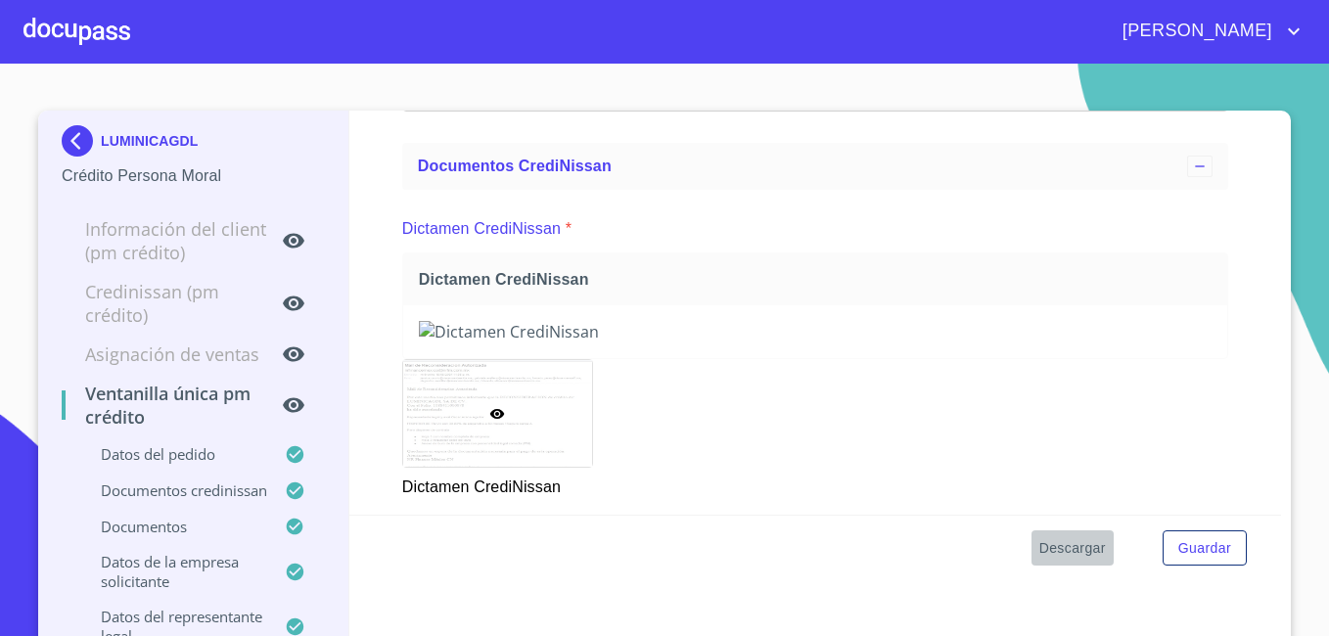
click at [1081, 547] on span "Descargar" at bounding box center [1072, 548] width 67 height 24
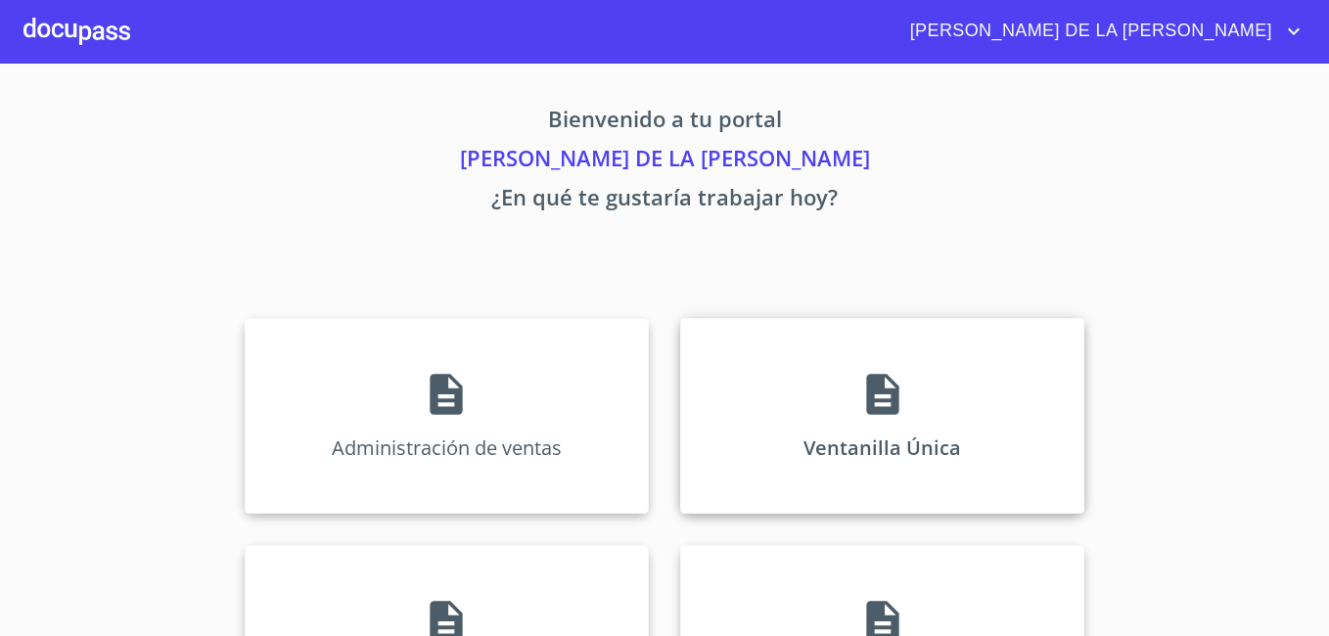
click at [830, 408] on div "Ventanilla Única" at bounding box center [882, 416] width 404 height 196
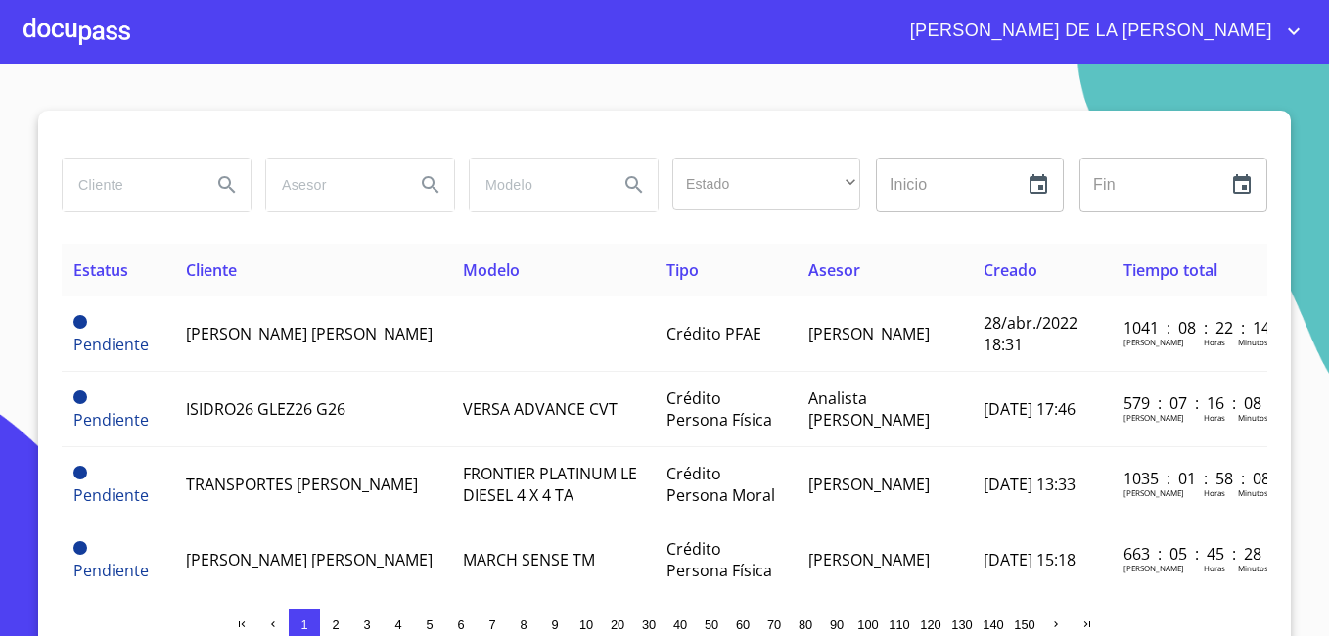
click at [131, 180] on input "search" at bounding box center [129, 185] width 133 height 53
type input "SERVI CARNES"
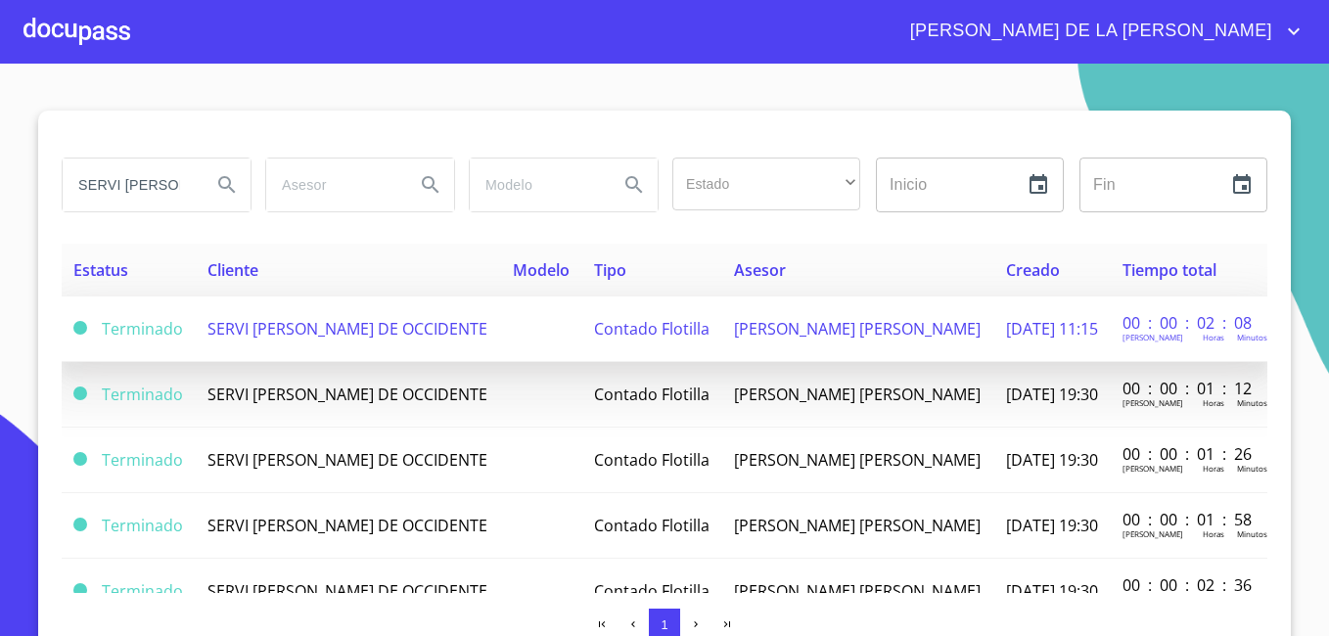
click at [264, 318] on span "SERVI CARNES DE OCCIDENTE" at bounding box center [347, 329] width 280 height 22
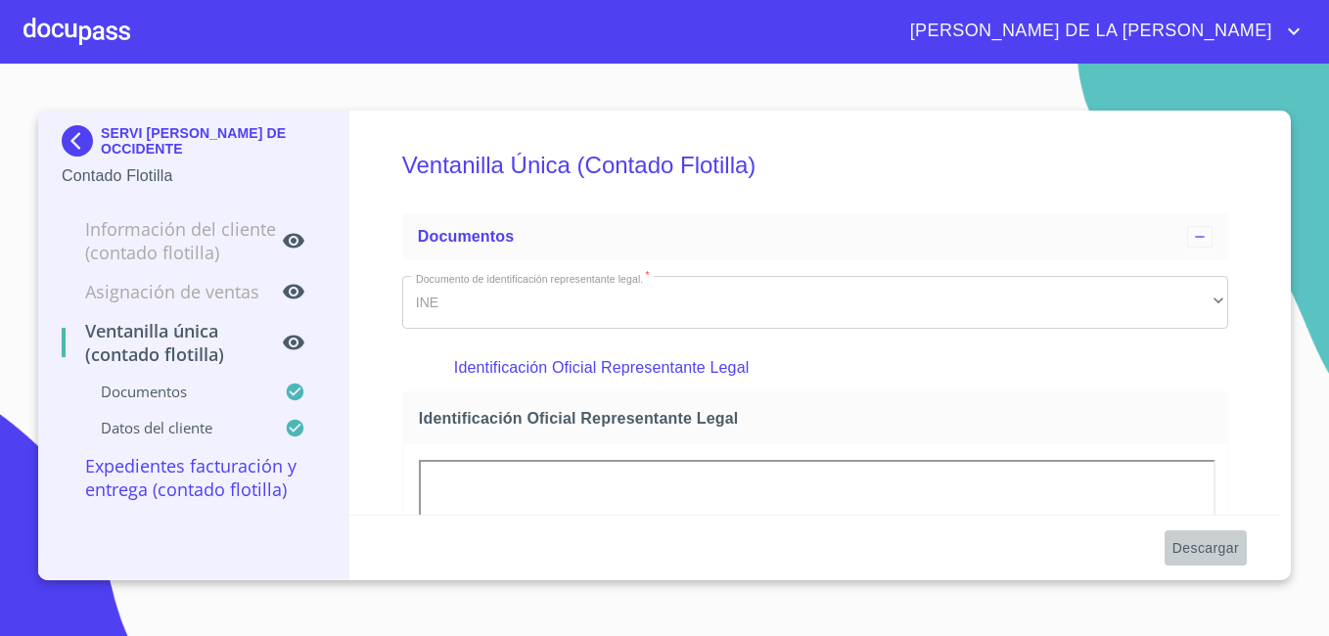
click at [1203, 556] on span "Descargar" at bounding box center [1206, 548] width 67 height 24
click at [76, 134] on img at bounding box center [81, 140] width 39 height 31
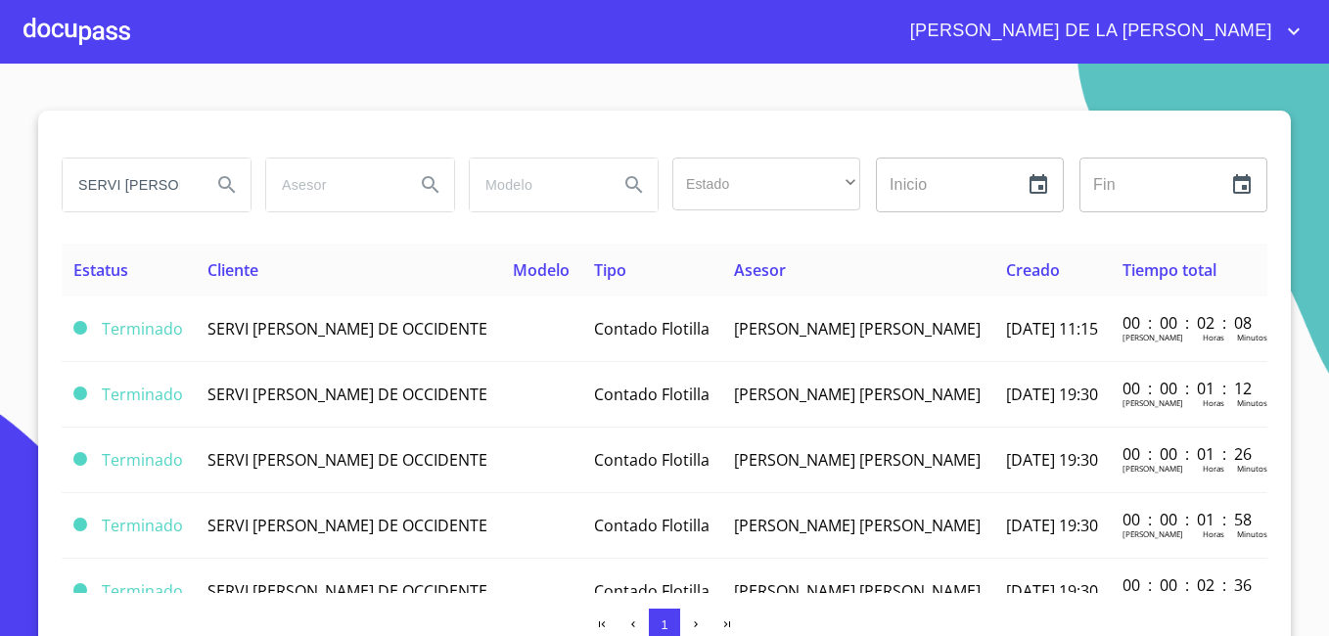
drag, startPoint x: 173, startPoint y: 182, endPoint x: -4, endPoint y: 174, distance: 177.3
click at [0, 174] on html "MARÍA DE LA LUZ SERVI CARNES Estado ​ ​ Inicio ​ Fin ​ Estatus Cliente Modelo T…" at bounding box center [664, 318] width 1329 height 636
type input "PROVINCIA FRANCISCANA"
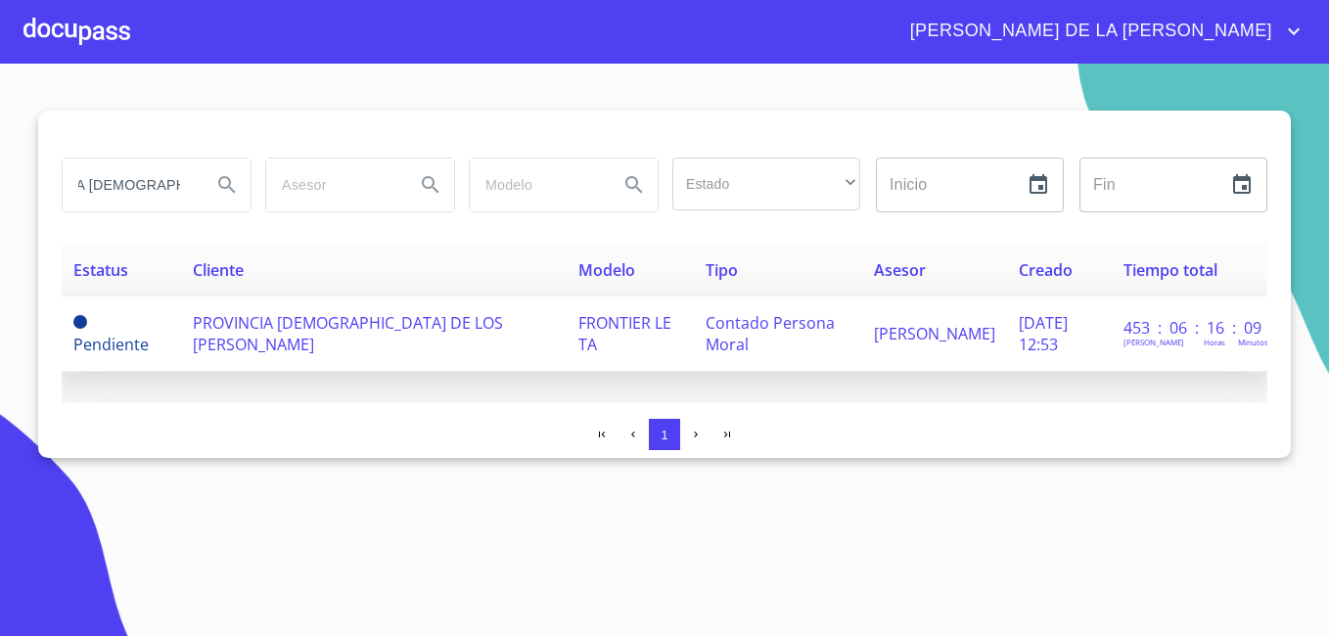
scroll to position [0, 0]
click at [249, 323] on span "PROVINCIA FRANCISCANA DE LOS SANTOS FRANCISCO" at bounding box center [348, 333] width 310 height 43
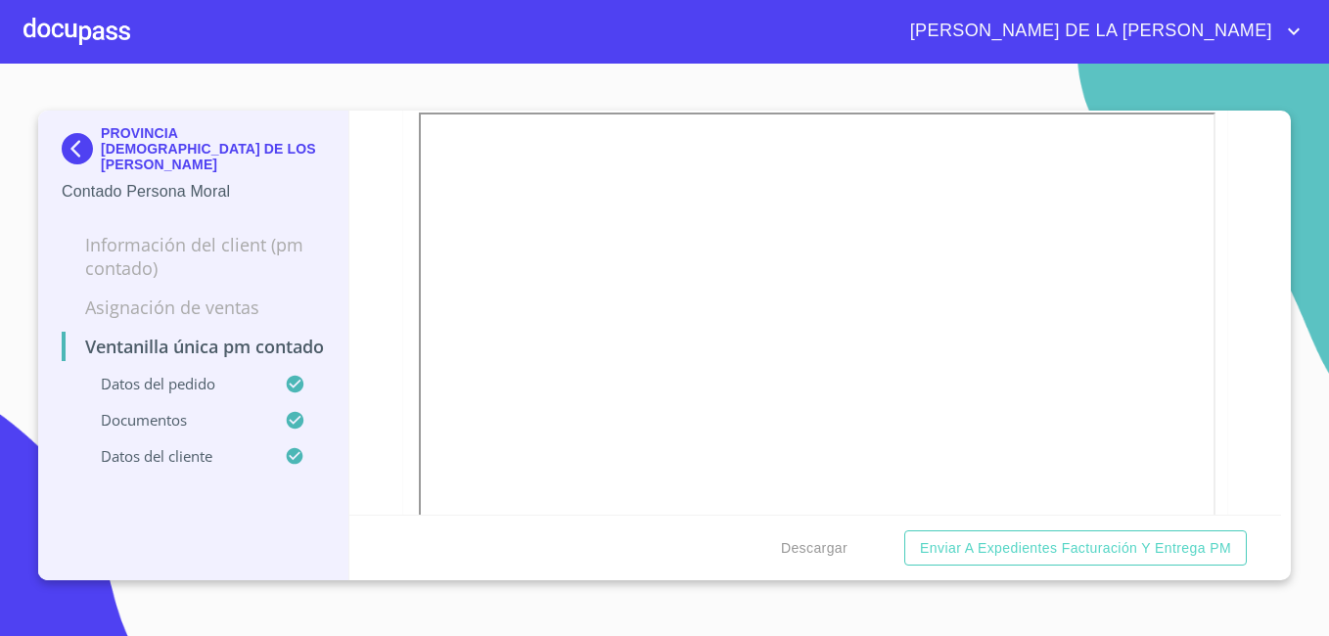
scroll to position [783, 0]
click at [399, 384] on div "Ventanilla única PM contado Datos del pedido Marca   * Nissan ​ Año   * 2024 ​ …" at bounding box center [815, 313] width 933 height 404
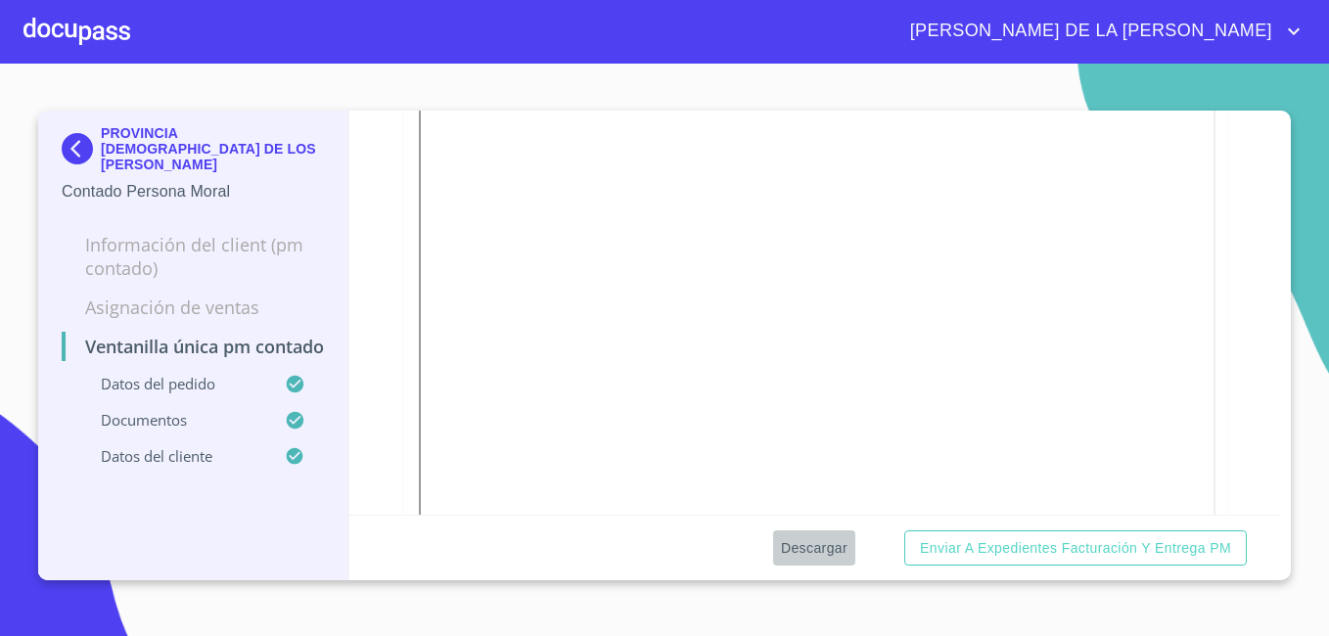
click at [805, 541] on span "Descargar" at bounding box center [814, 548] width 67 height 24
